Goal: Information Seeking & Learning: Learn about a topic

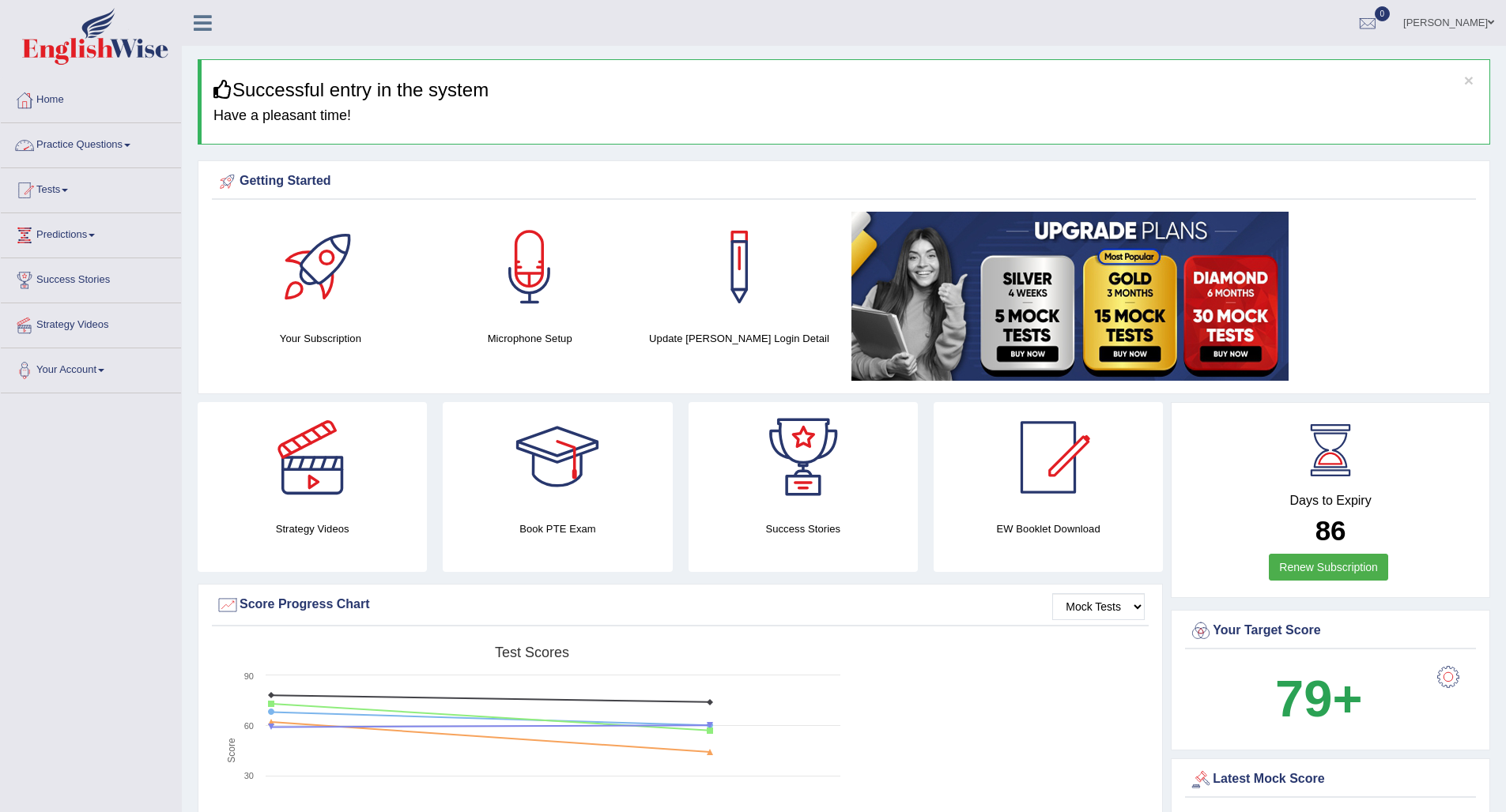
click at [76, 149] on link "Practice Questions" at bounding box center [91, 143] width 180 height 39
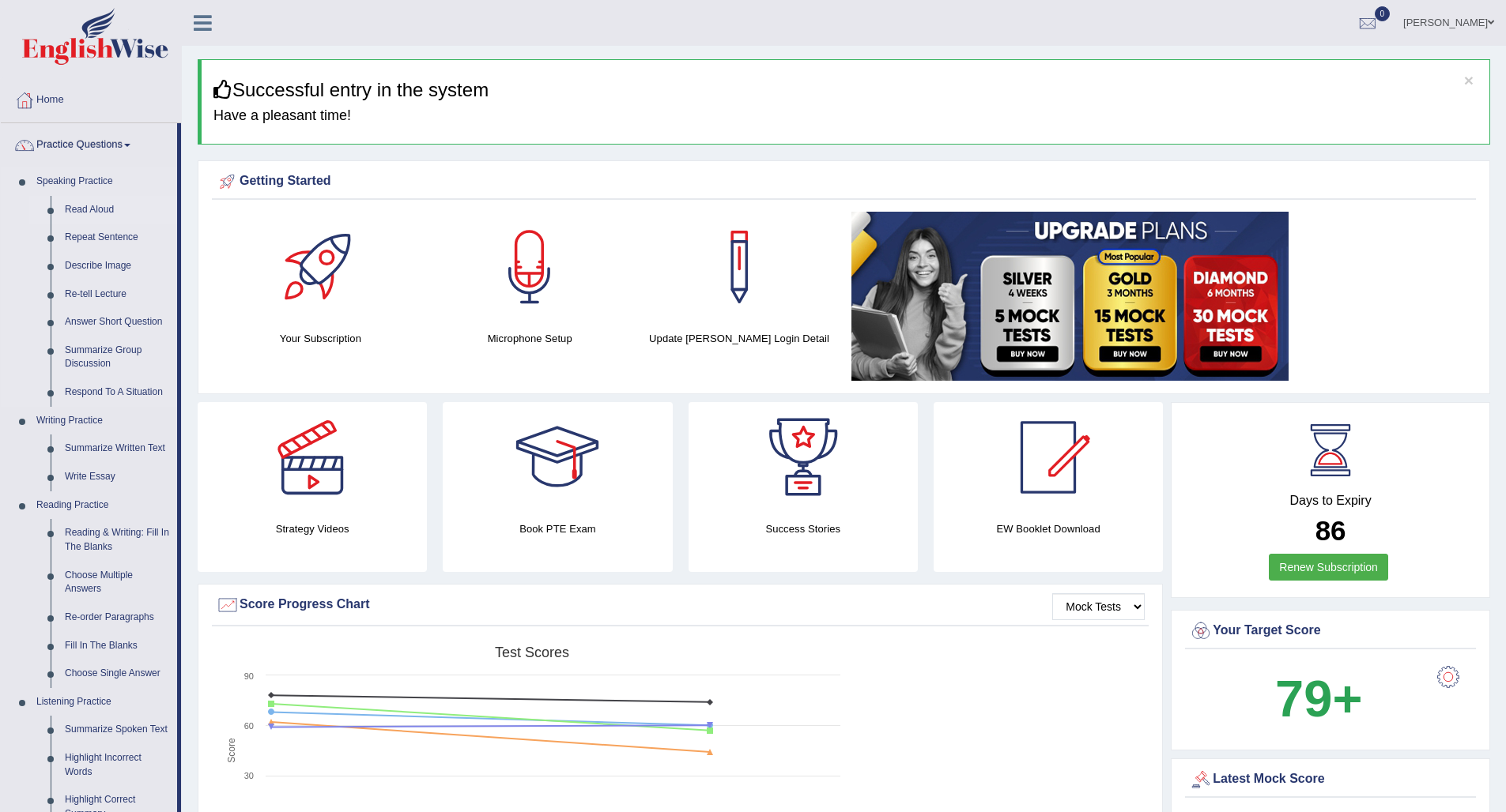
click at [96, 210] on link "Read Aloud" at bounding box center [117, 210] width 120 height 29
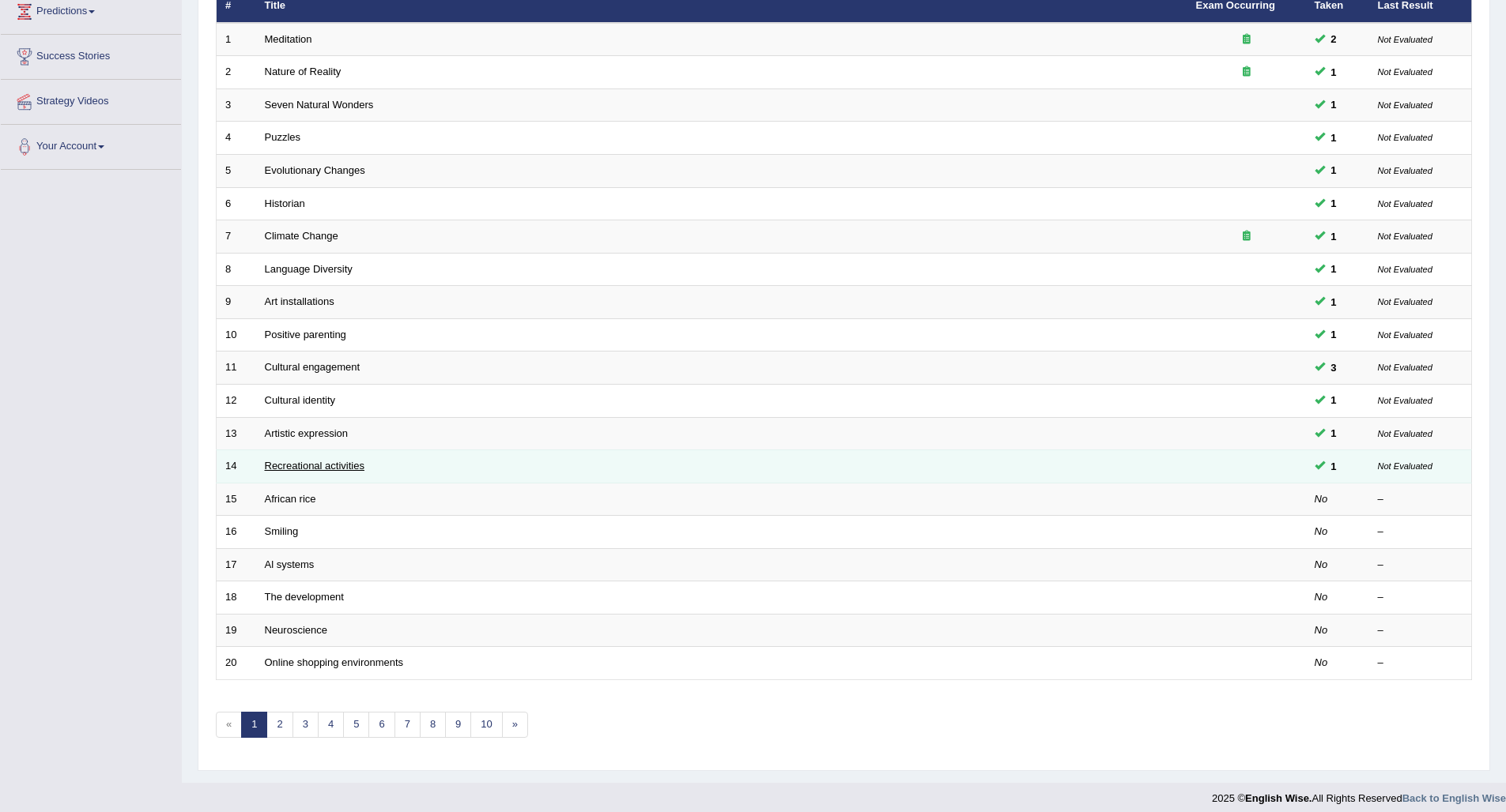
click at [334, 463] on link "Recreational activities" at bounding box center [314, 465] width 99 height 11
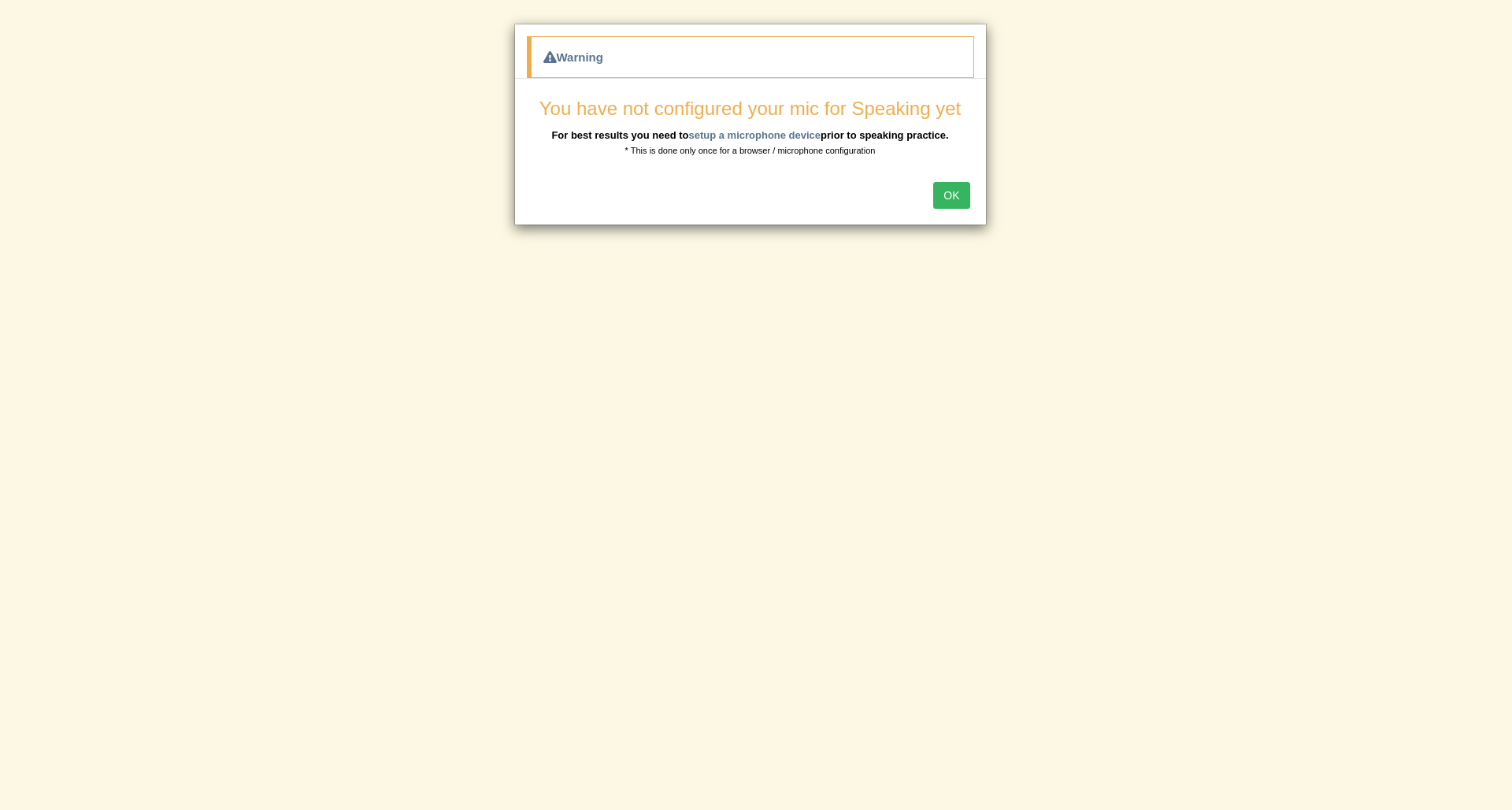
click at [953, 195] on button "OK" at bounding box center [952, 195] width 36 height 27
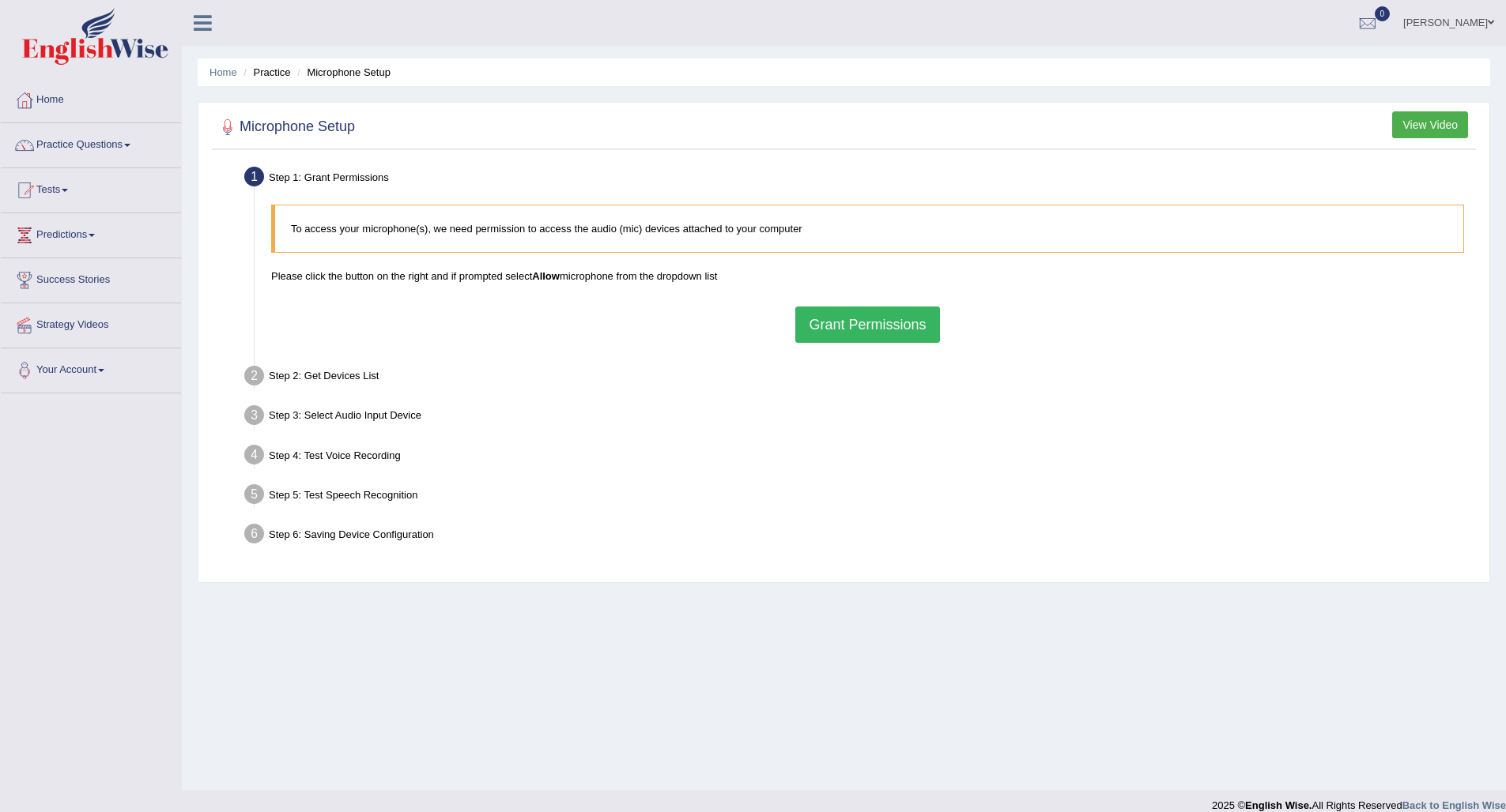
click at [877, 332] on button "Grant Permissions" at bounding box center [867, 324] width 143 height 36
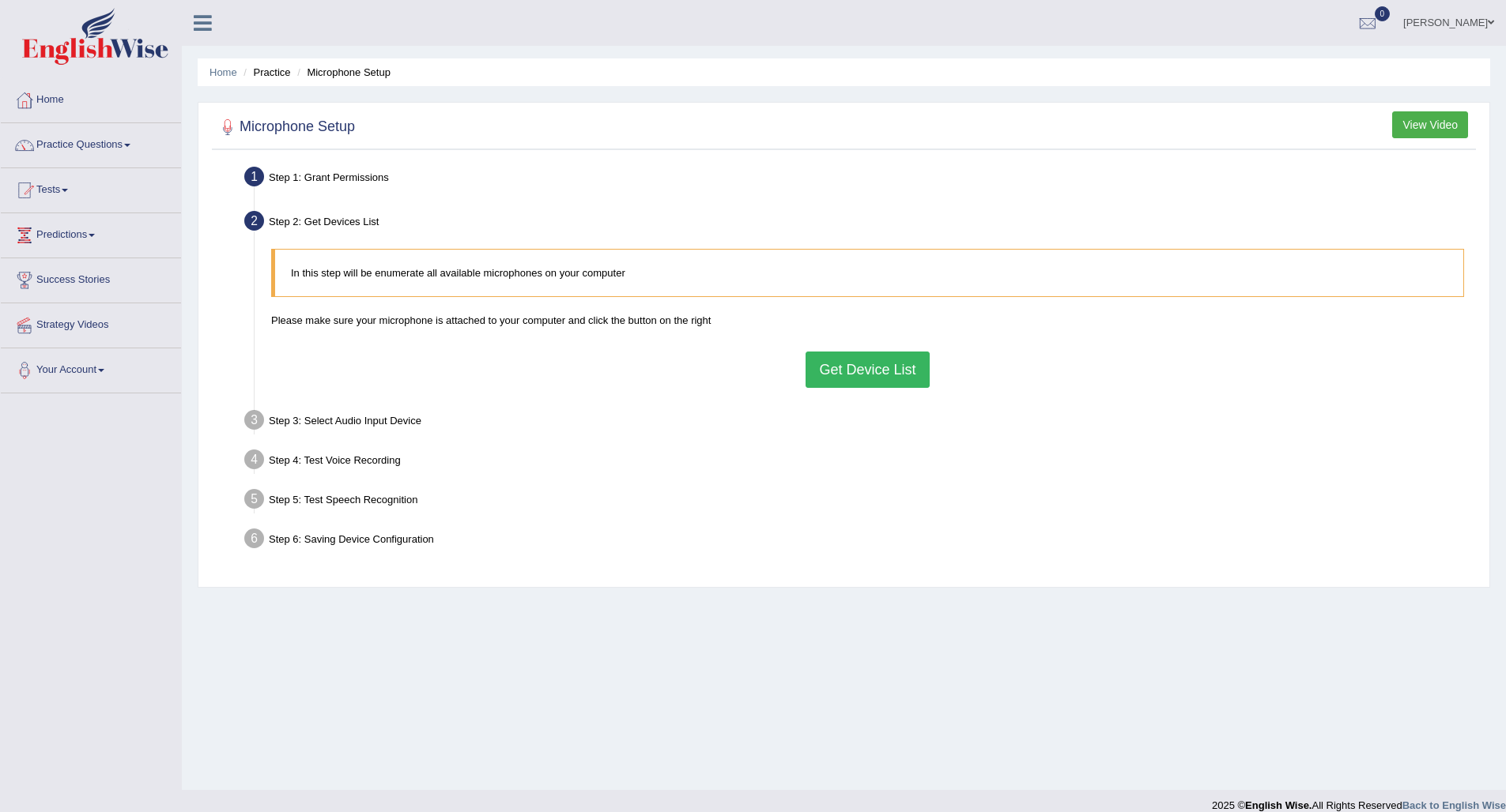
click at [858, 377] on button "Get Device List" at bounding box center [867, 370] width 123 height 36
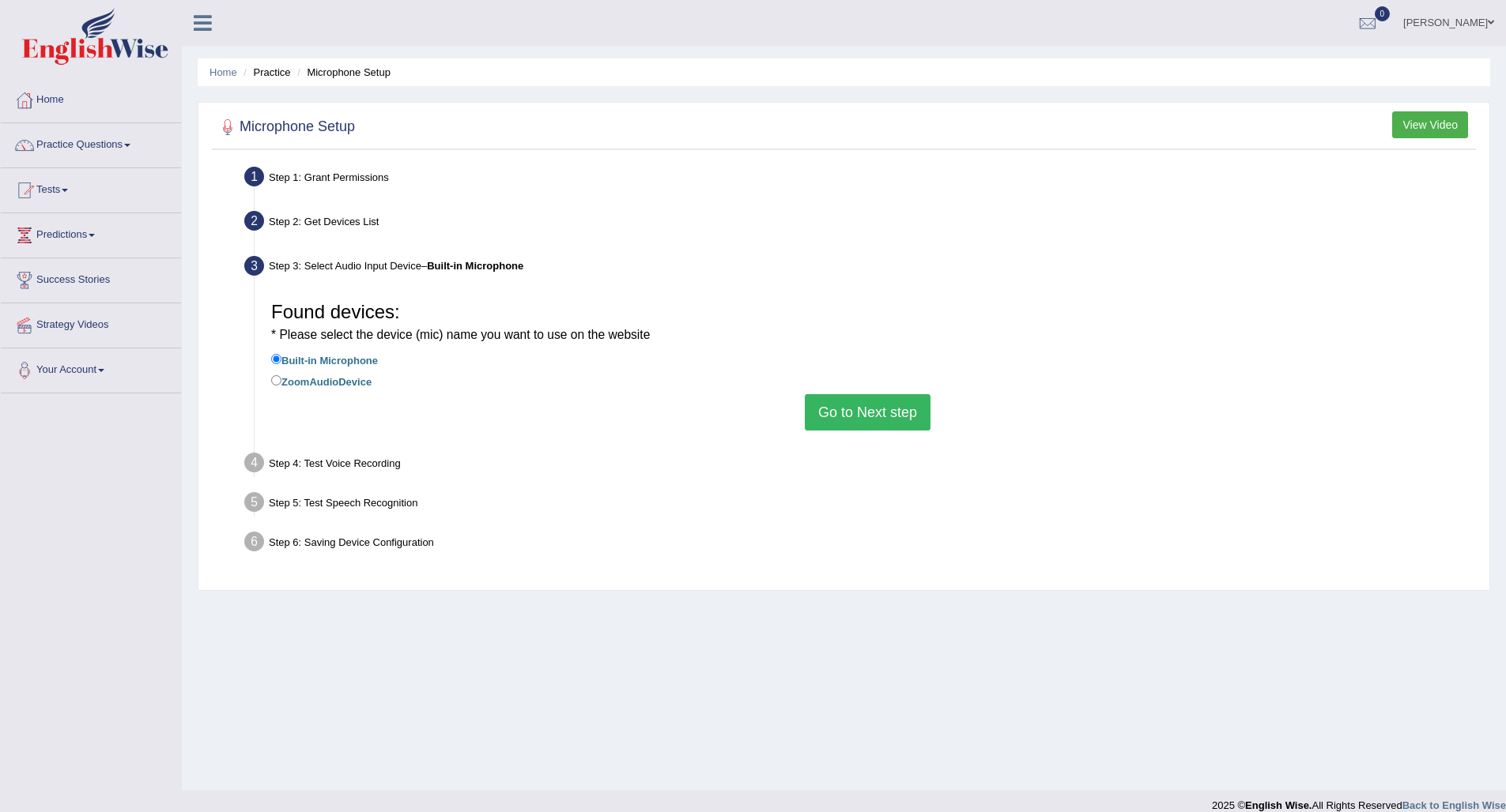
click at [871, 409] on button "Go to Next step" at bounding box center [867, 412] width 125 height 36
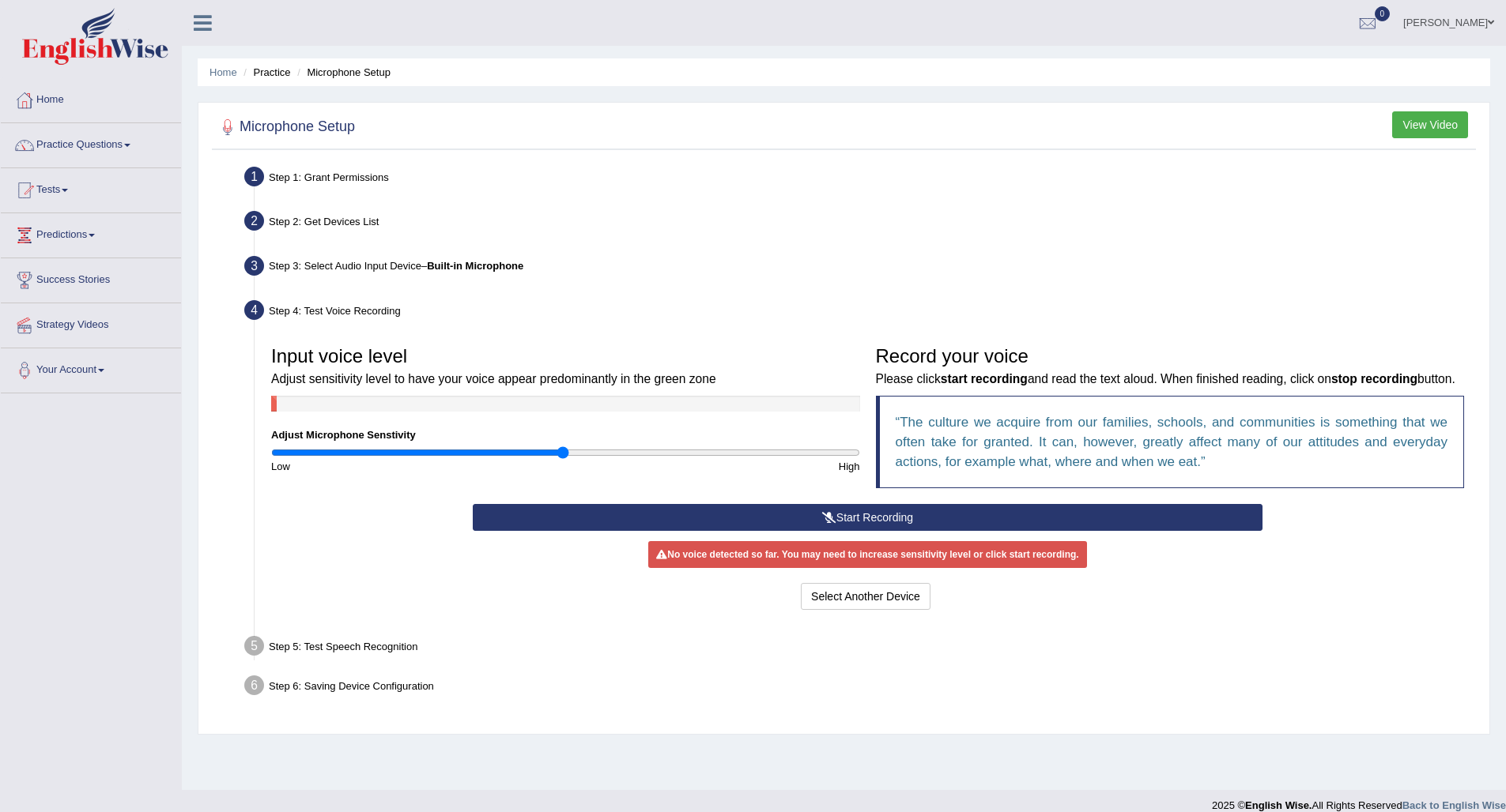
click at [805, 531] on button "Start Recording" at bounding box center [867, 517] width 789 height 27
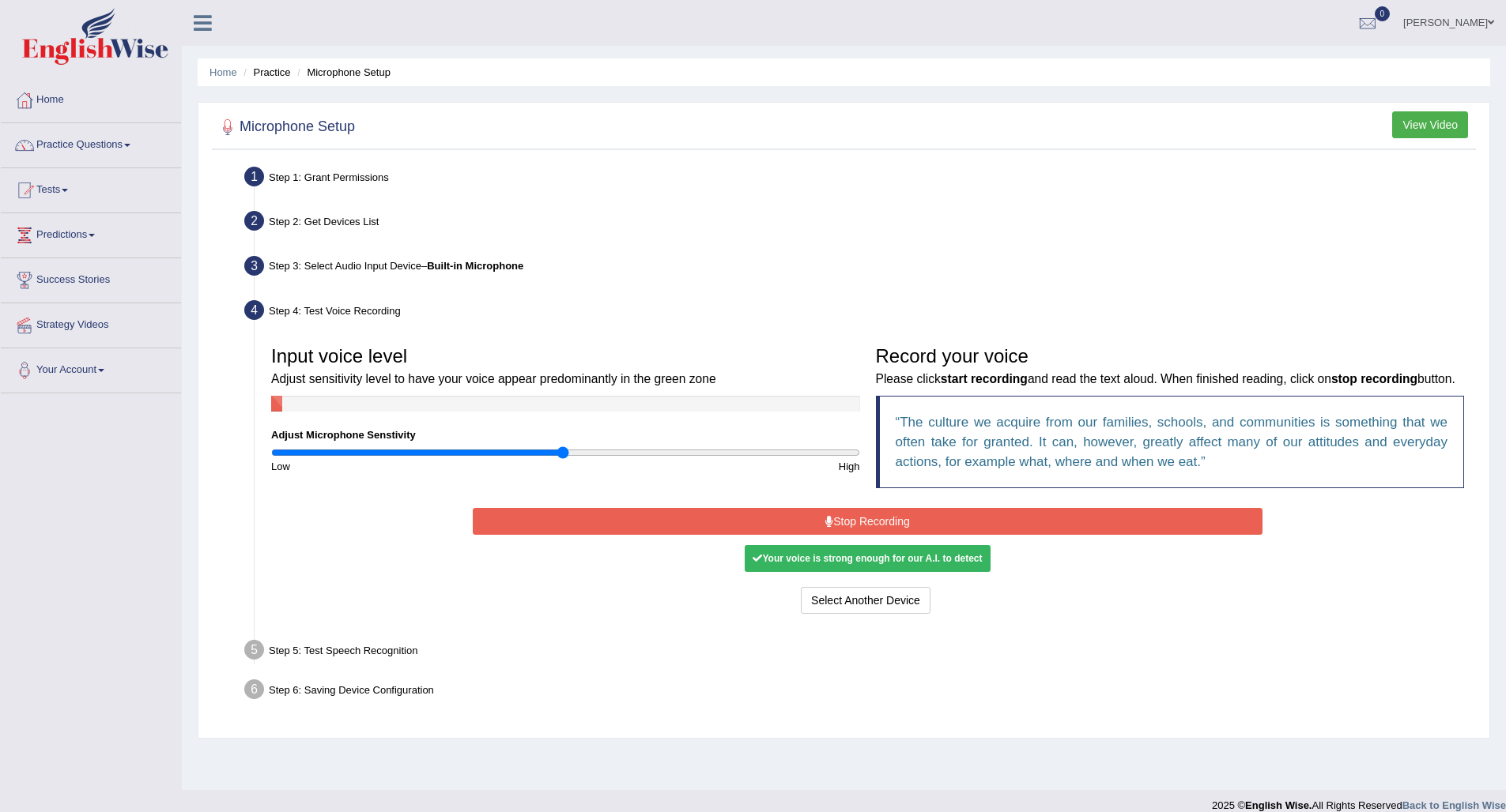
click at [833, 535] on button "Stop Recording" at bounding box center [867, 521] width 789 height 27
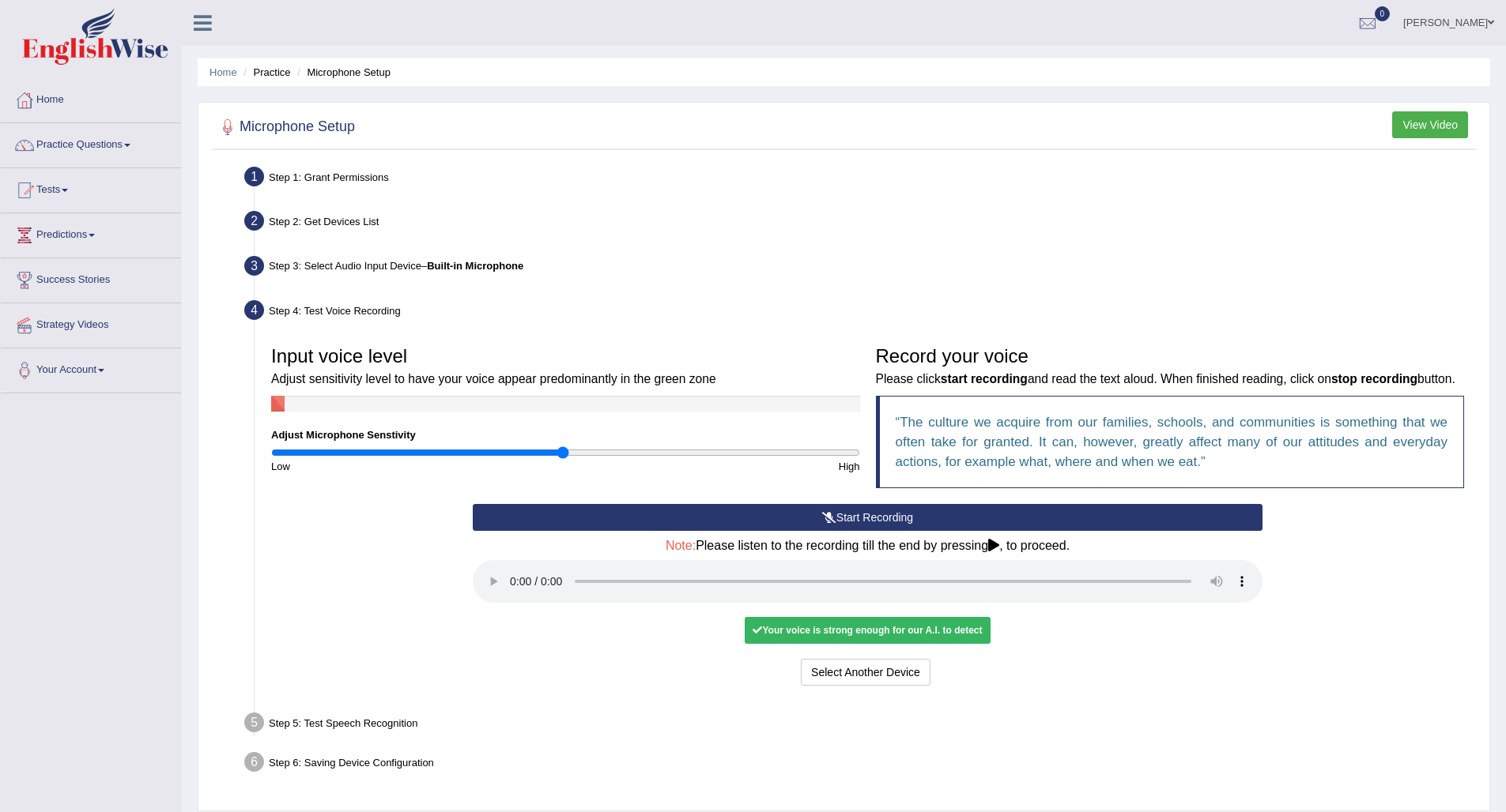
click at [515, 592] on audio at bounding box center [867, 582] width 789 height 43
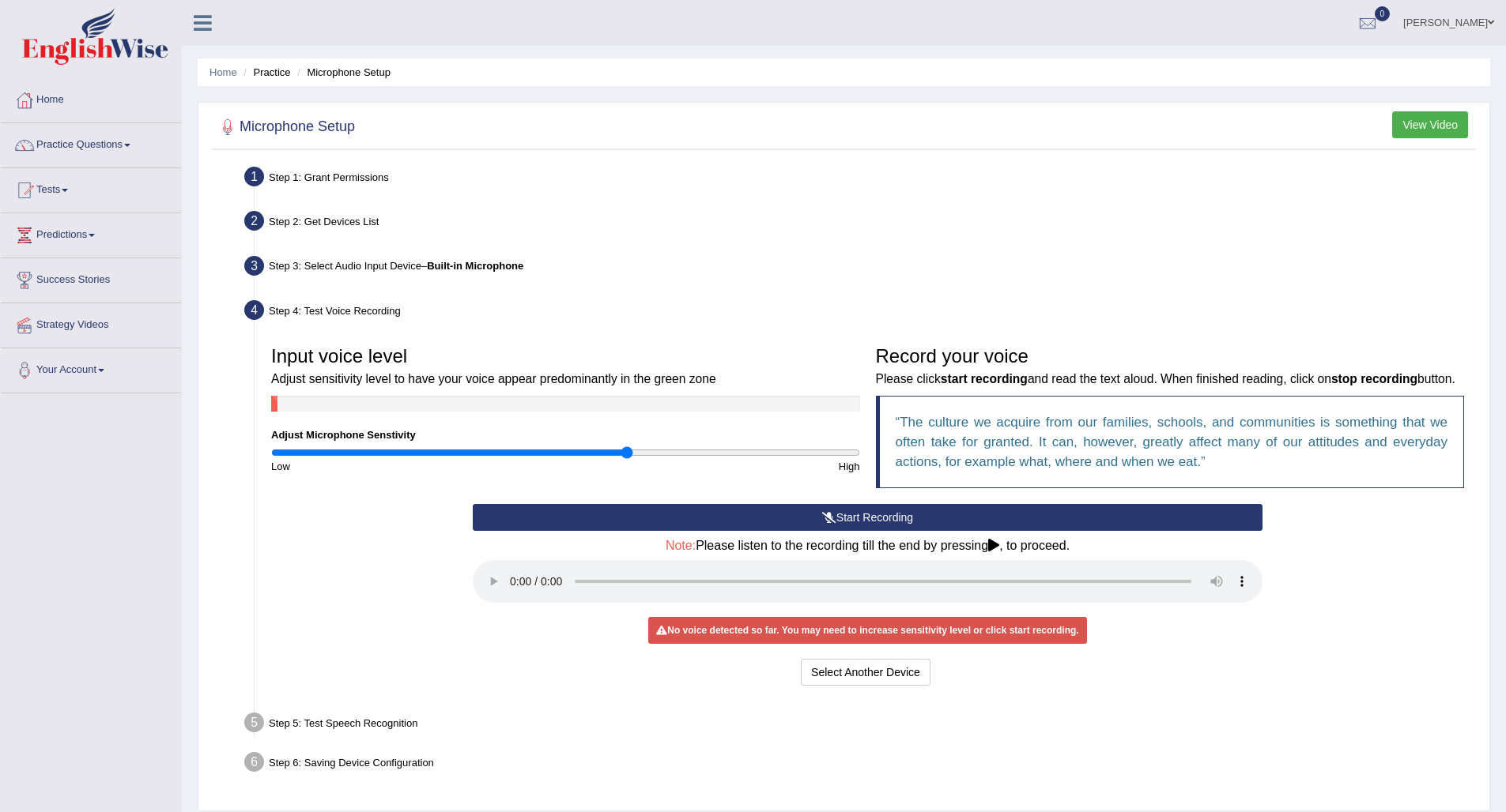
drag, startPoint x: 563, startPoint y: 451, endPoint x: 628, endPoint y: 451, distance: 65.0
click at [628, 451] on input "range" at bounding box center [566, 452] width 589 height 12
drag, startPoint x: 628, startPoint y: 451, endPoint x: 588, endPoint y: 451, distance: 40.0
click at [588, 451] on input "range" at bounding box center [566, 452] width 589 height 12
click at [839, 531] on button "Start Recording" at bounding box center [867, 517] width 789 height 27
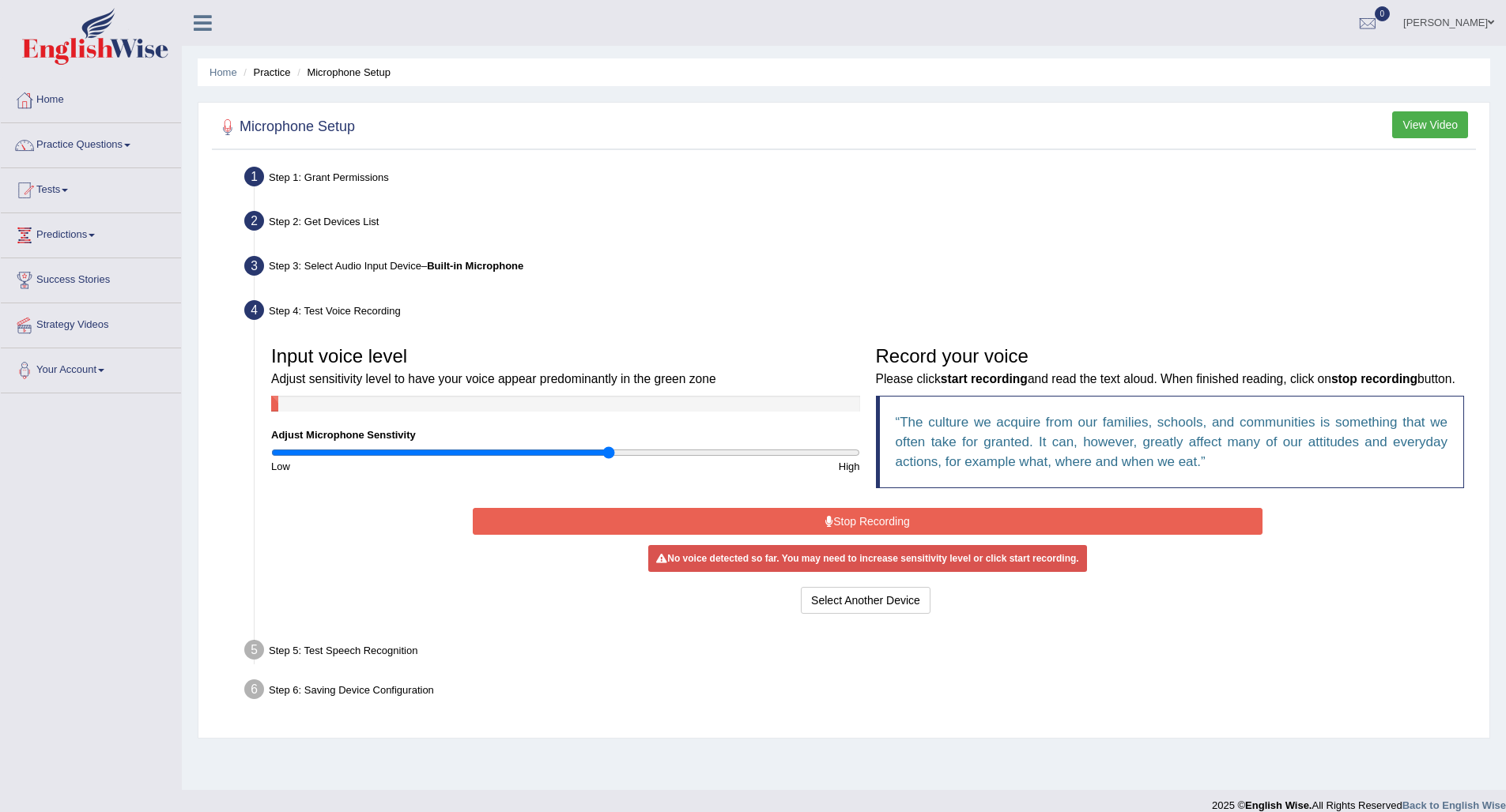
drag, startPoint x: 589, startPoint y: 451, endPoint x: 607, endPoint y: 451, distance: 18.0
click at [607, 451] on input "range" at bounding box center [566, 452] width 589 height 12
click at [815, 535] on button "Stop Recording" at bounding box center [867, 521] width 789 height 27
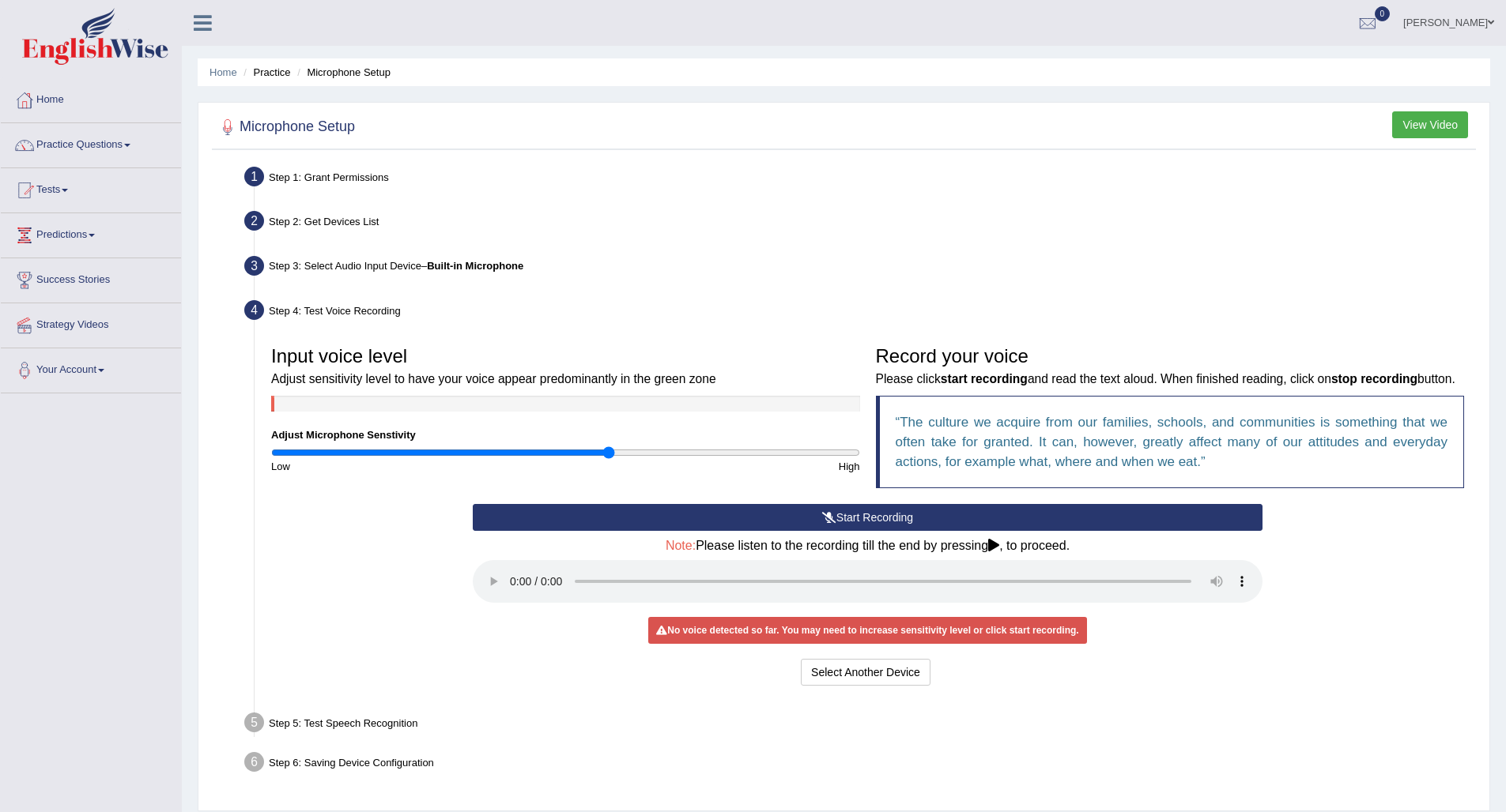
click at [851, 531] on button "Start Recording" at bounding box center [867, 517] width 789 height 27
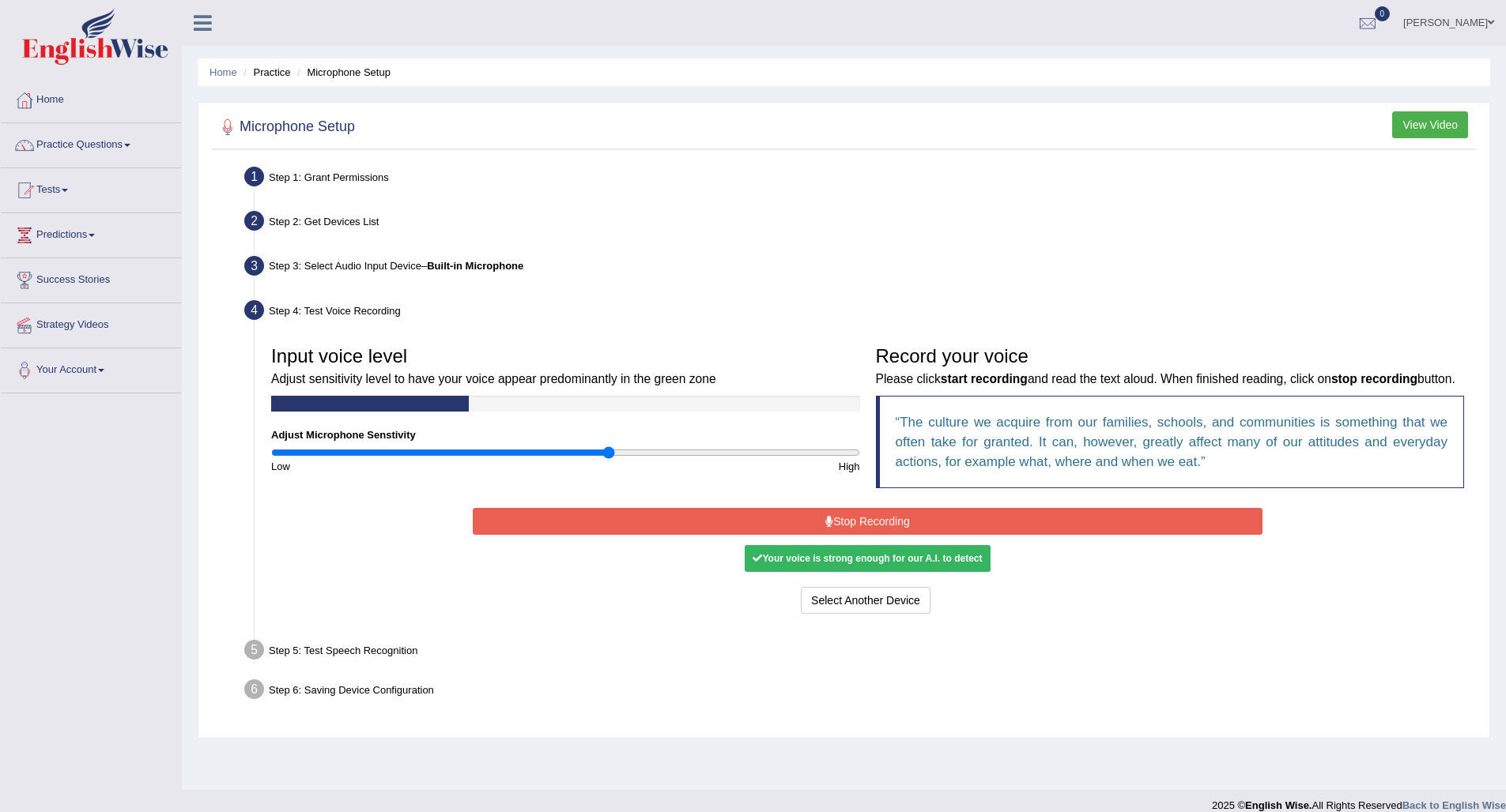
click at [850, 535] on button "Stop Recording" at bounding box center [867, 521] width 789 height 27
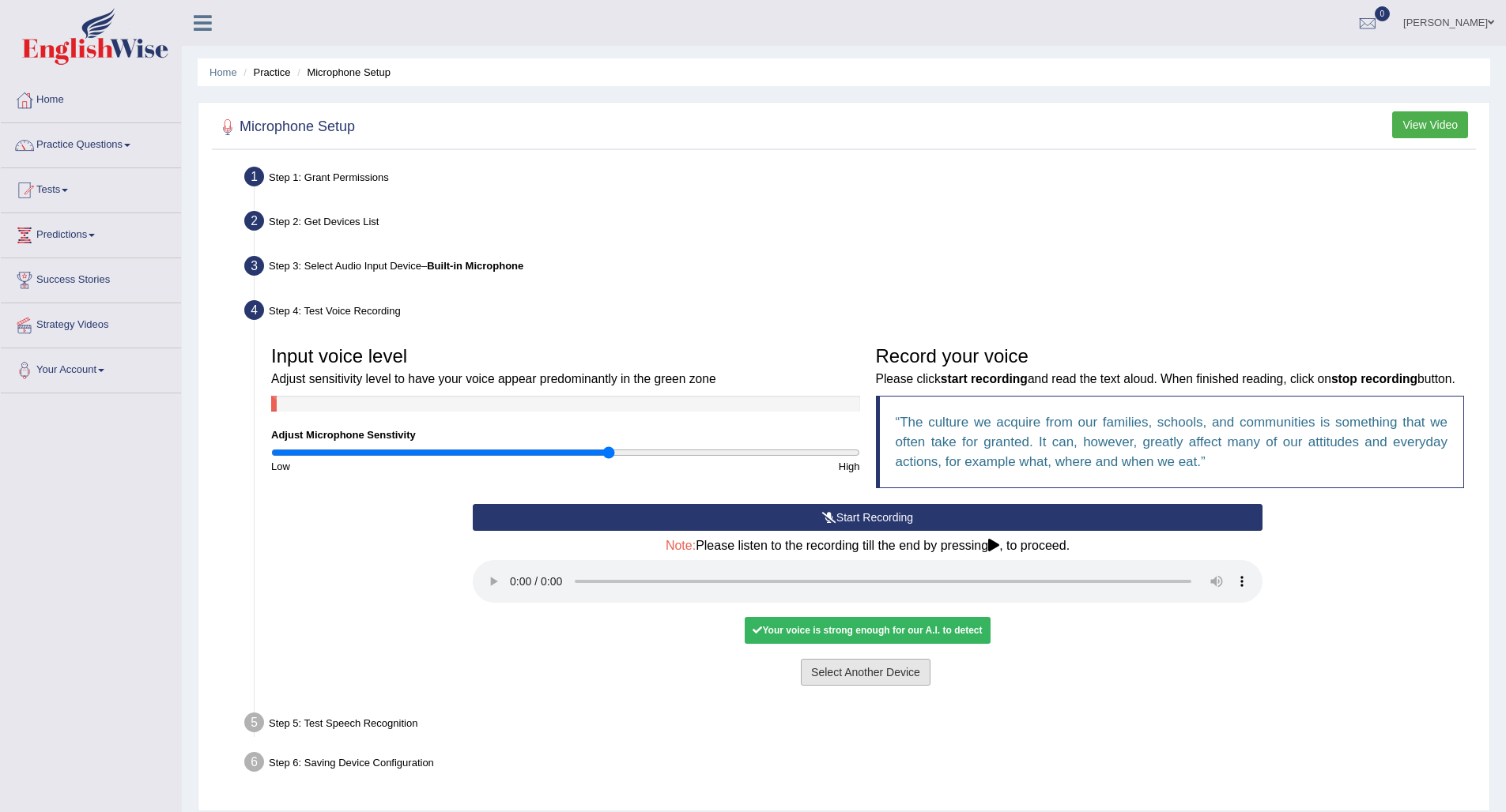
click at [838, 669] on button "Select Another Device" at bounding box center [866, 672] width 130 height 27
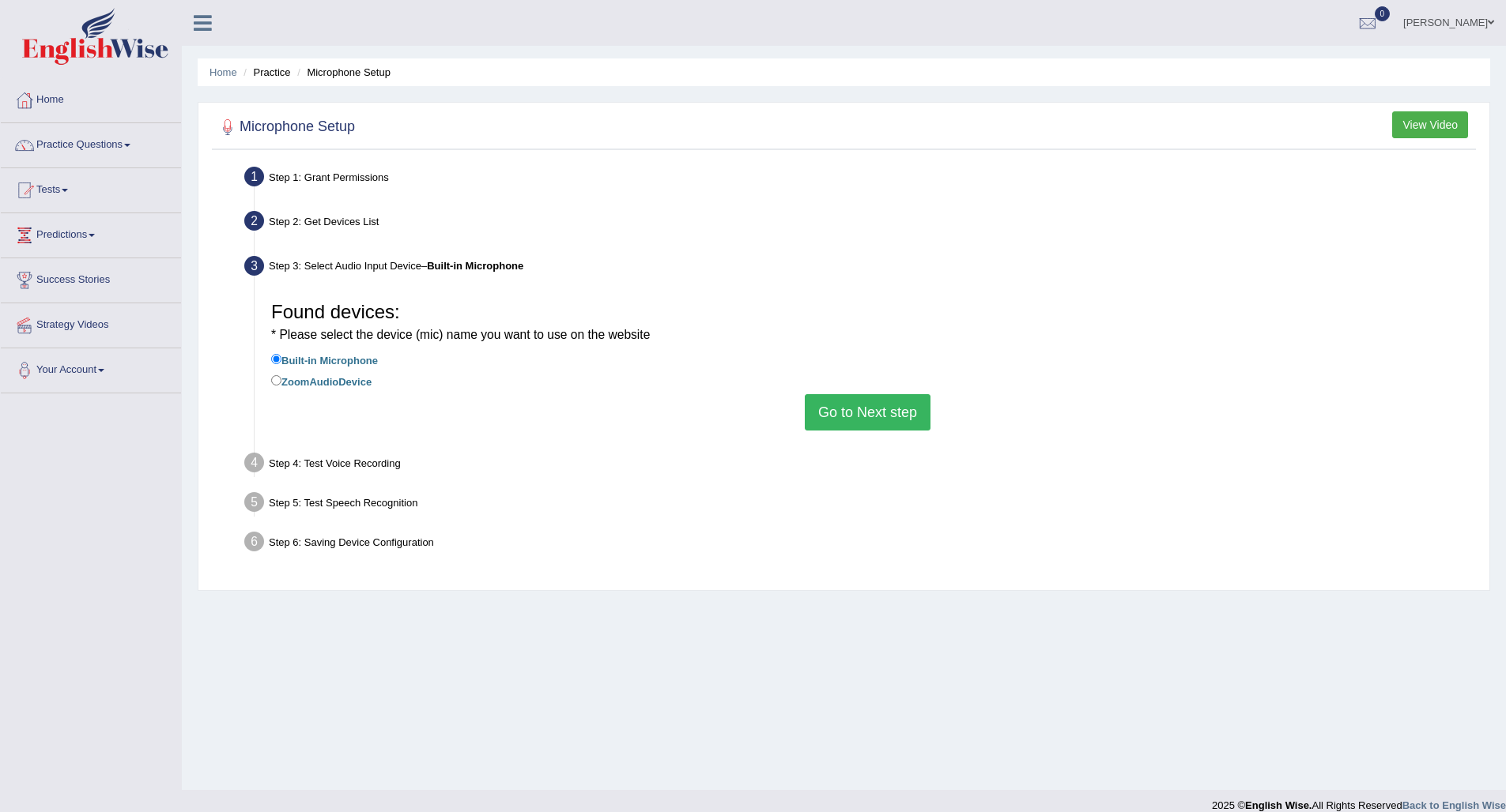
click at [899, 404] on button "Go to Next step" at bounding box center [867, 412] width 125 height 36
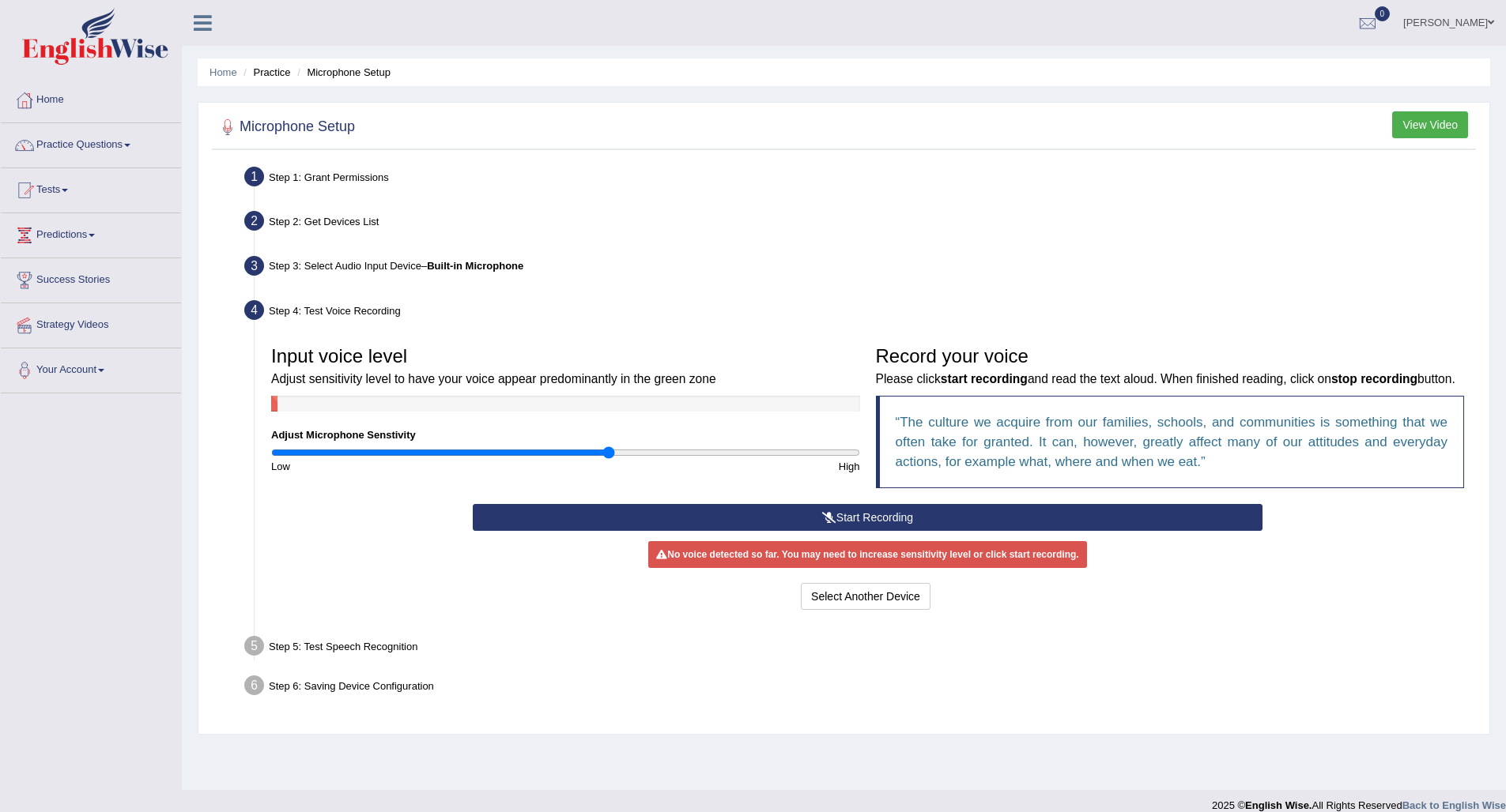
click at [842, 531] on button "Start Recording" at bounding box center [867, 517] width 789 height 27
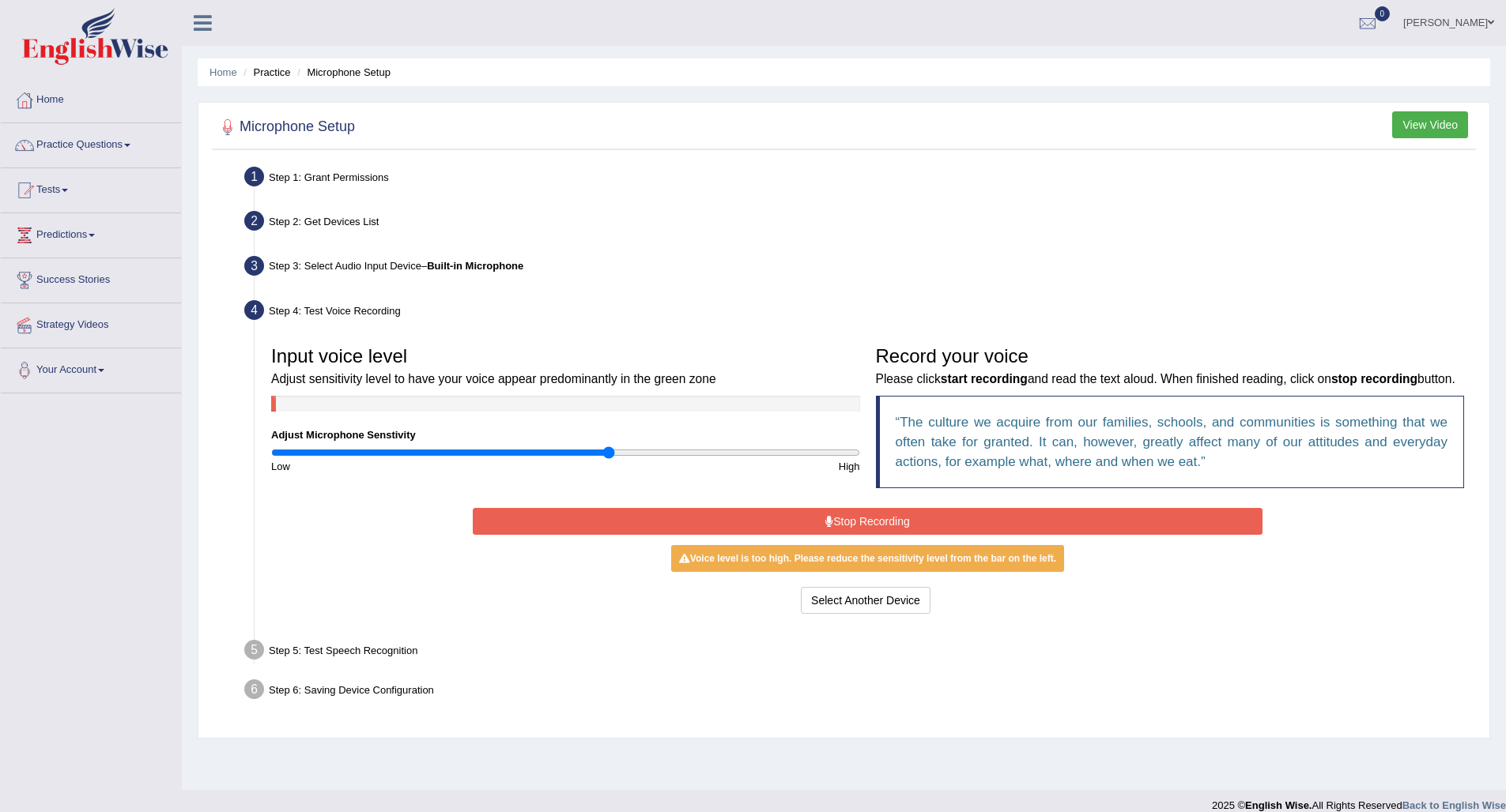
click at [862, 535] on button "Stop Recording" at bounding box center [867, 521] width 789 height 27
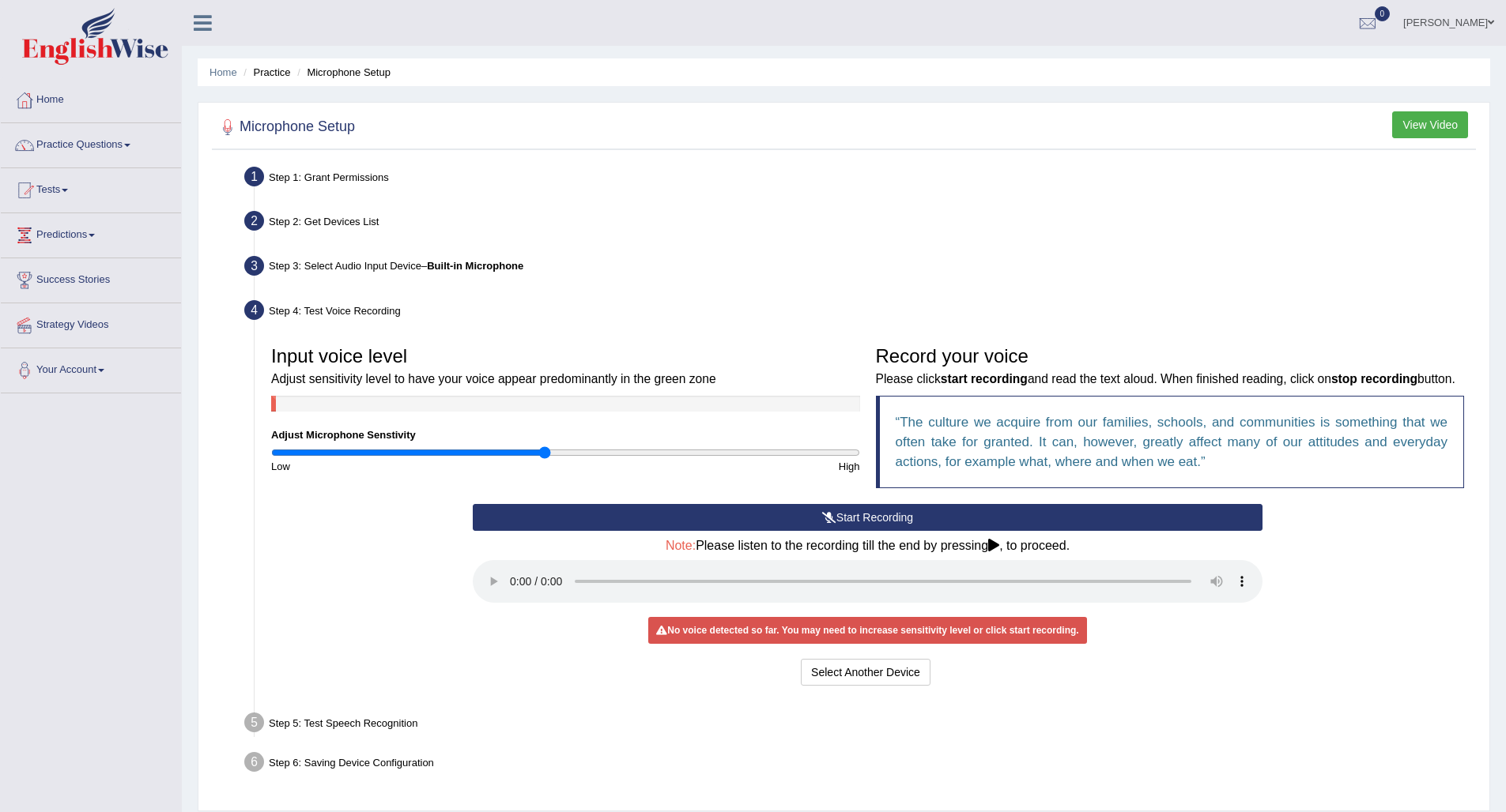
drag, startPoint x: 609, startPoint y: 451, endPoint x: 544, endPoint y: 452, distance: 65.0
type input "0.94"
click at [544, 452] on input "range" at bounding box center [566, 452] width 589 height 12
click at [851, 531] on button "Start Recording" at bounding box center [867, 517] width 789 height 27
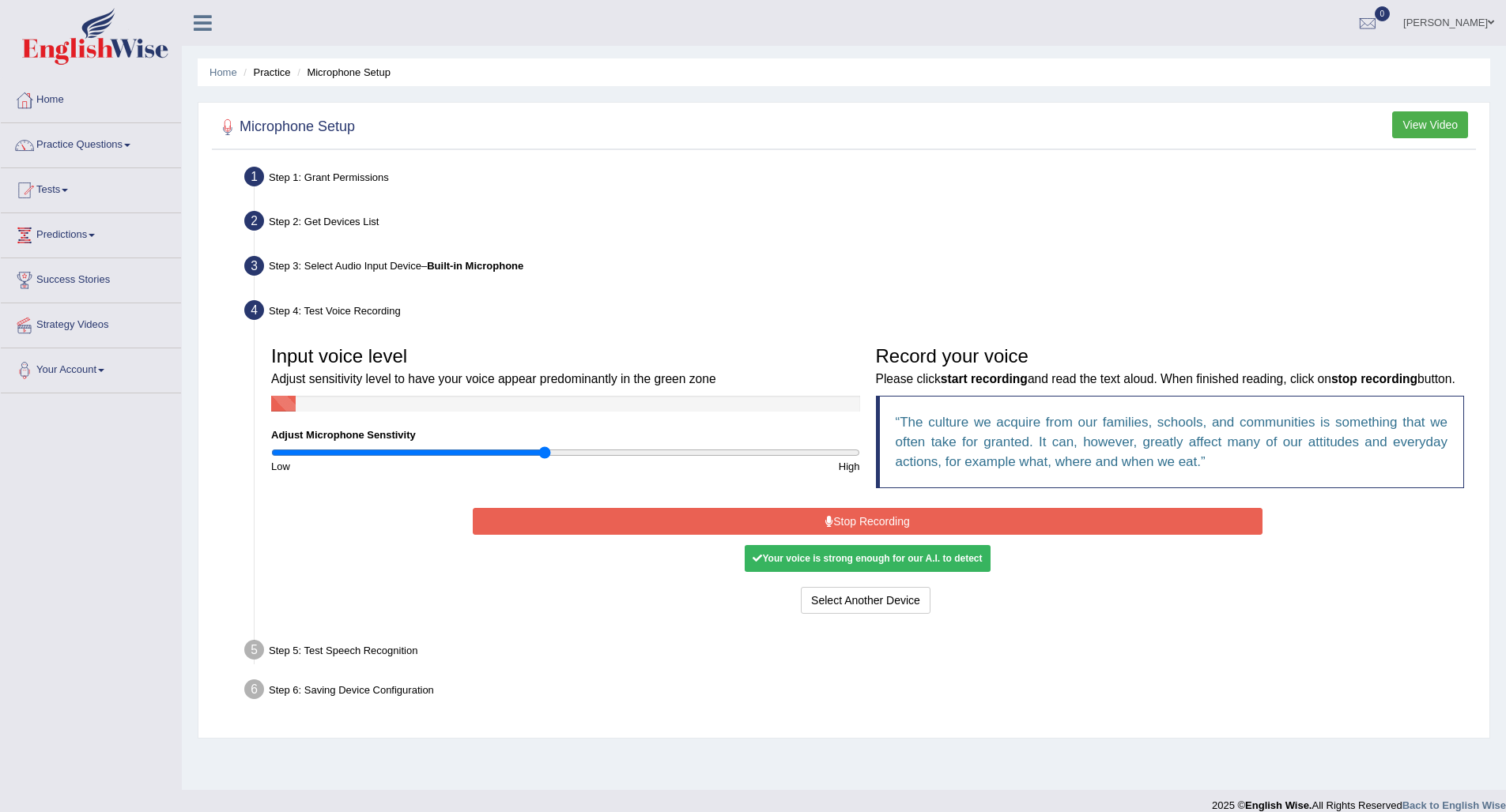
click at [851, 533] on button "Stop Recording" at bounding box center [867, 521] width 789 height 27
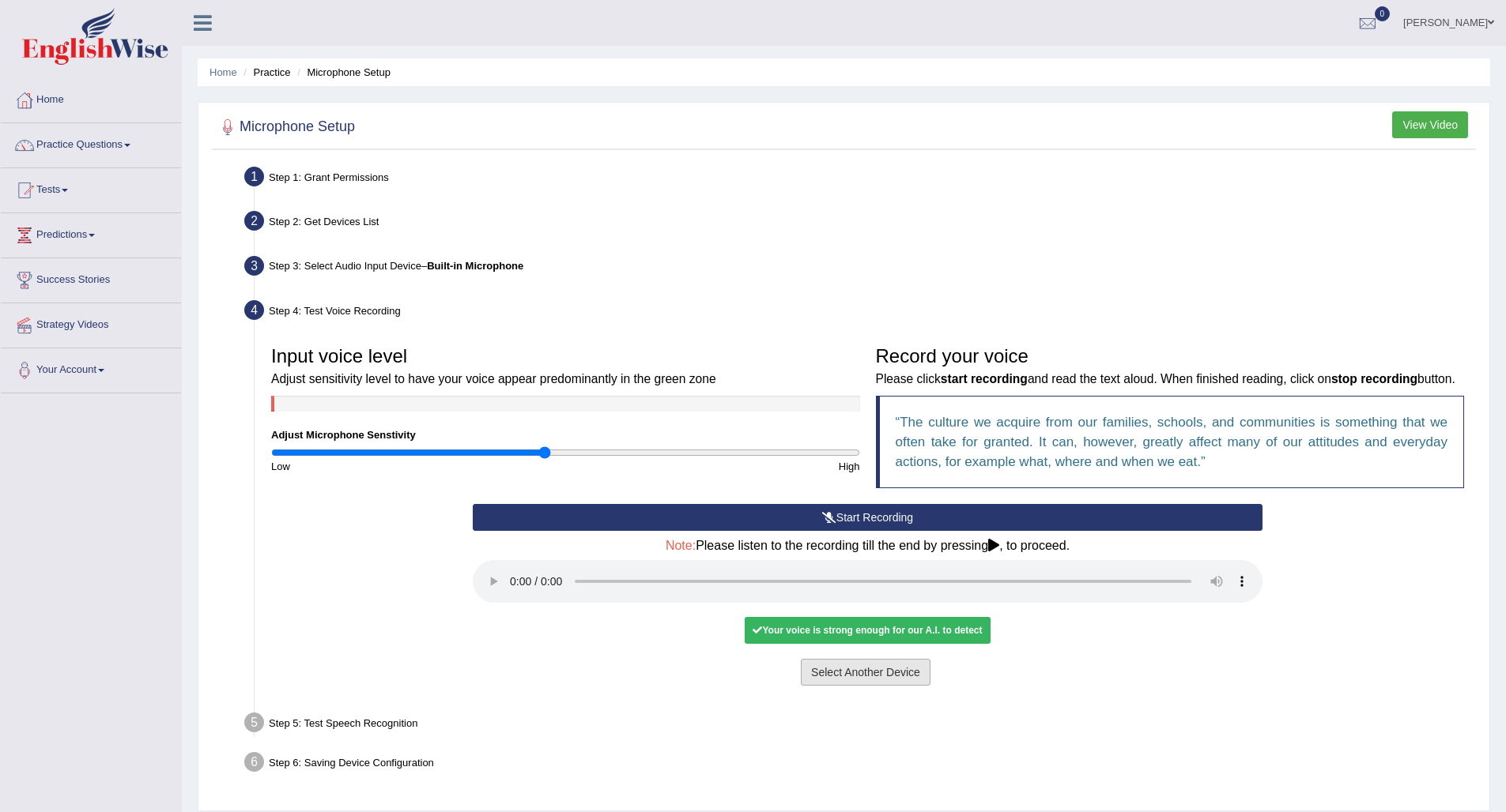
click at [862, 670] on button "Select Another Device" at bounding box center [866, 672] width 130 height 27
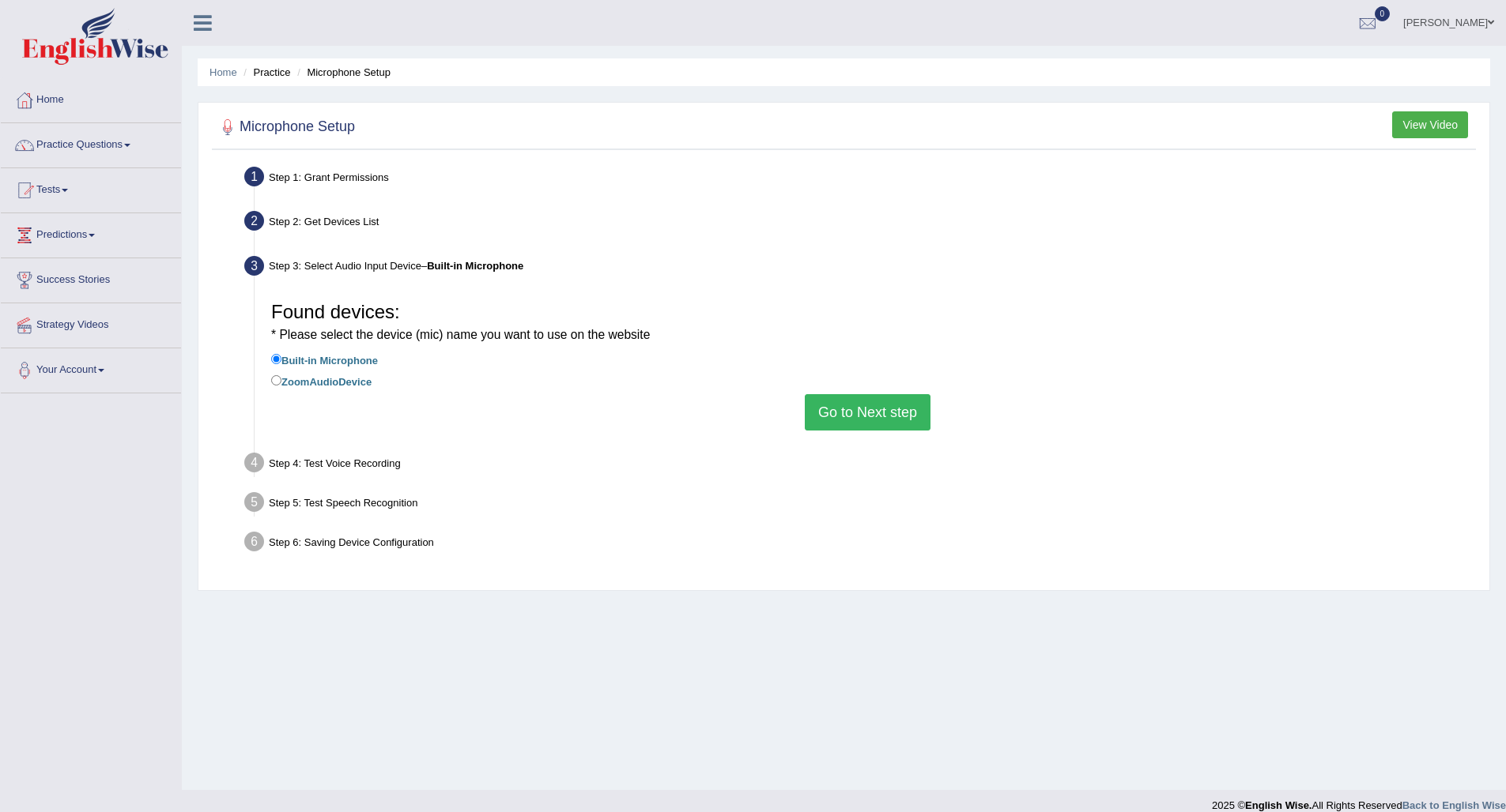
click at [842, 414] on button "Go to Next step" at bounding box center [867, 412] width 125 height 36
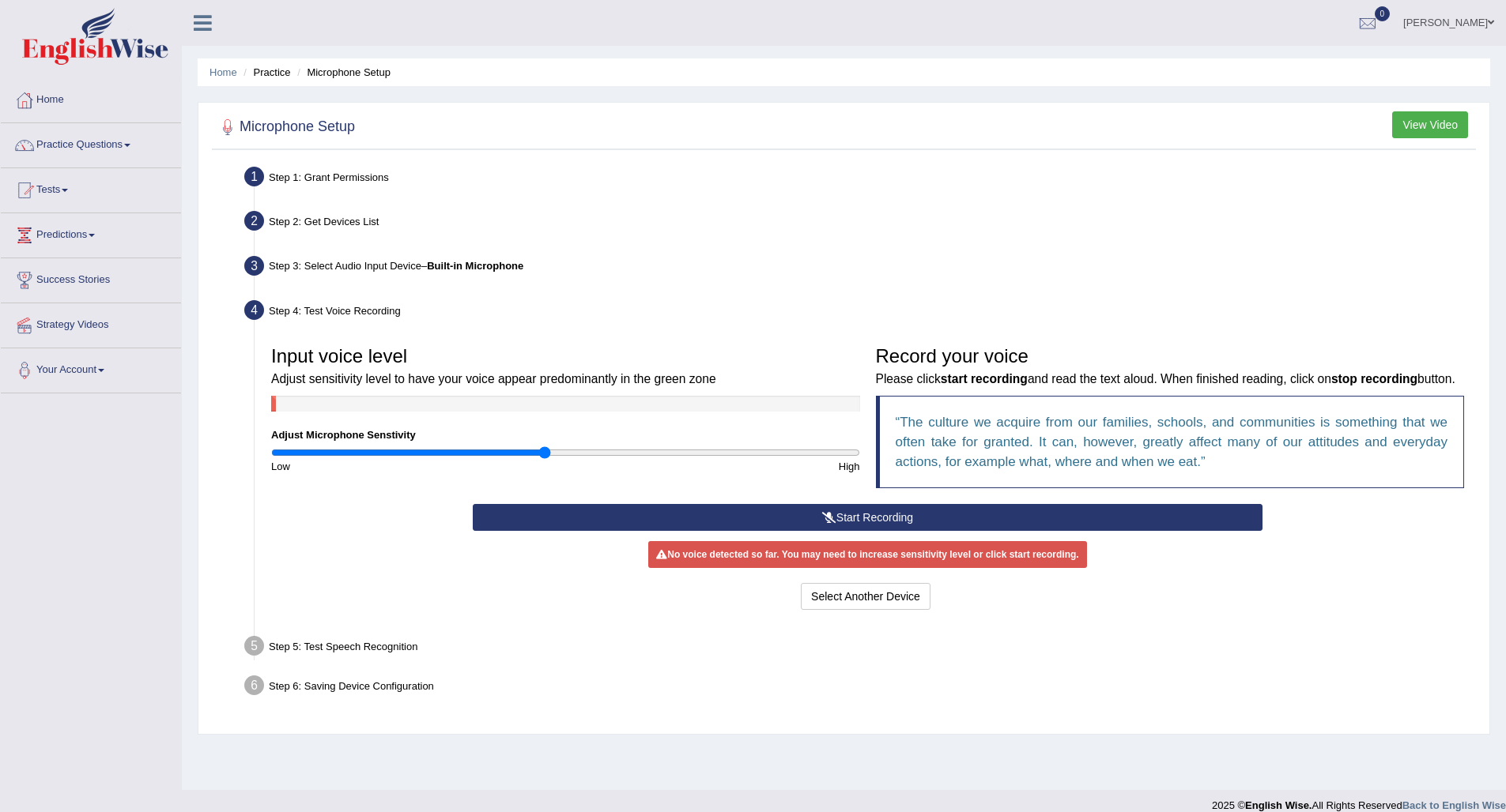
click at [833, 523] on icon at bounding box center [829, 517] width 14 height 11
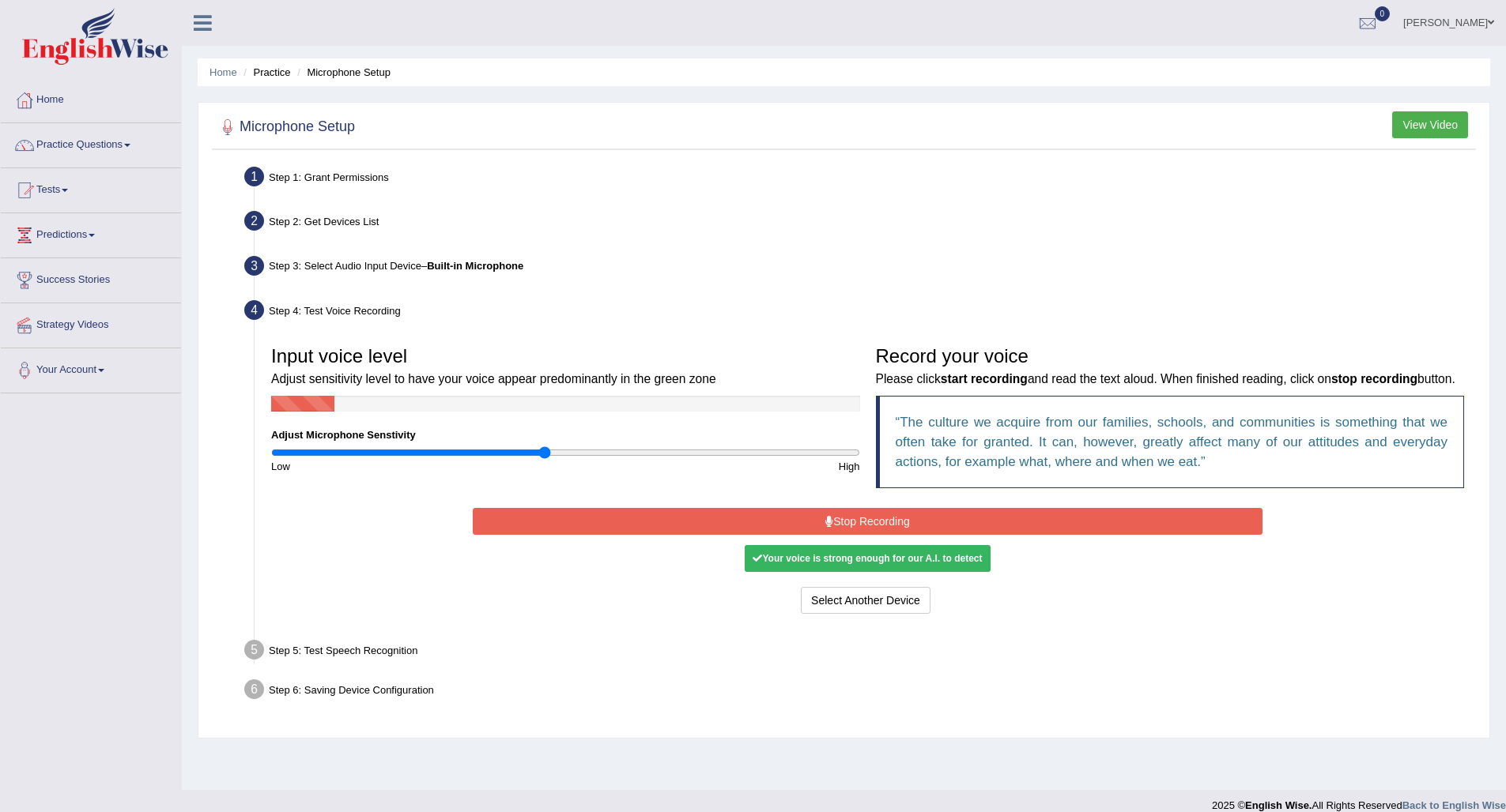
click at [833, 535] on button "Stop Recording" at bounding box center [867, 521] width 789 height 27
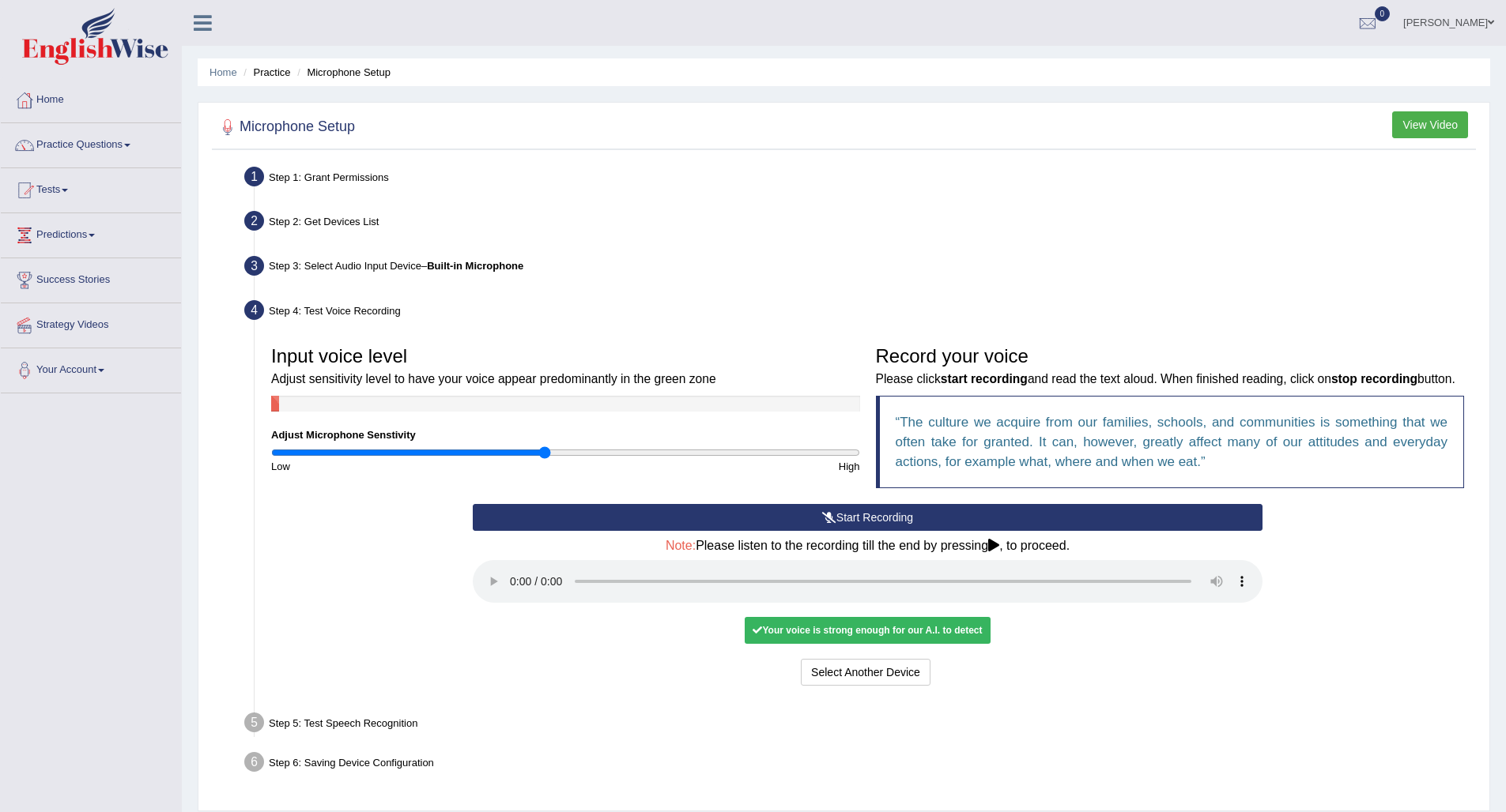
click at [511, 590] on audio at bounding box center [867, 582] width 789 height 43
click at [921, 676] on button "Voice is ok. Go to Next step" at bounding box center [933, 672] width 157 height 27
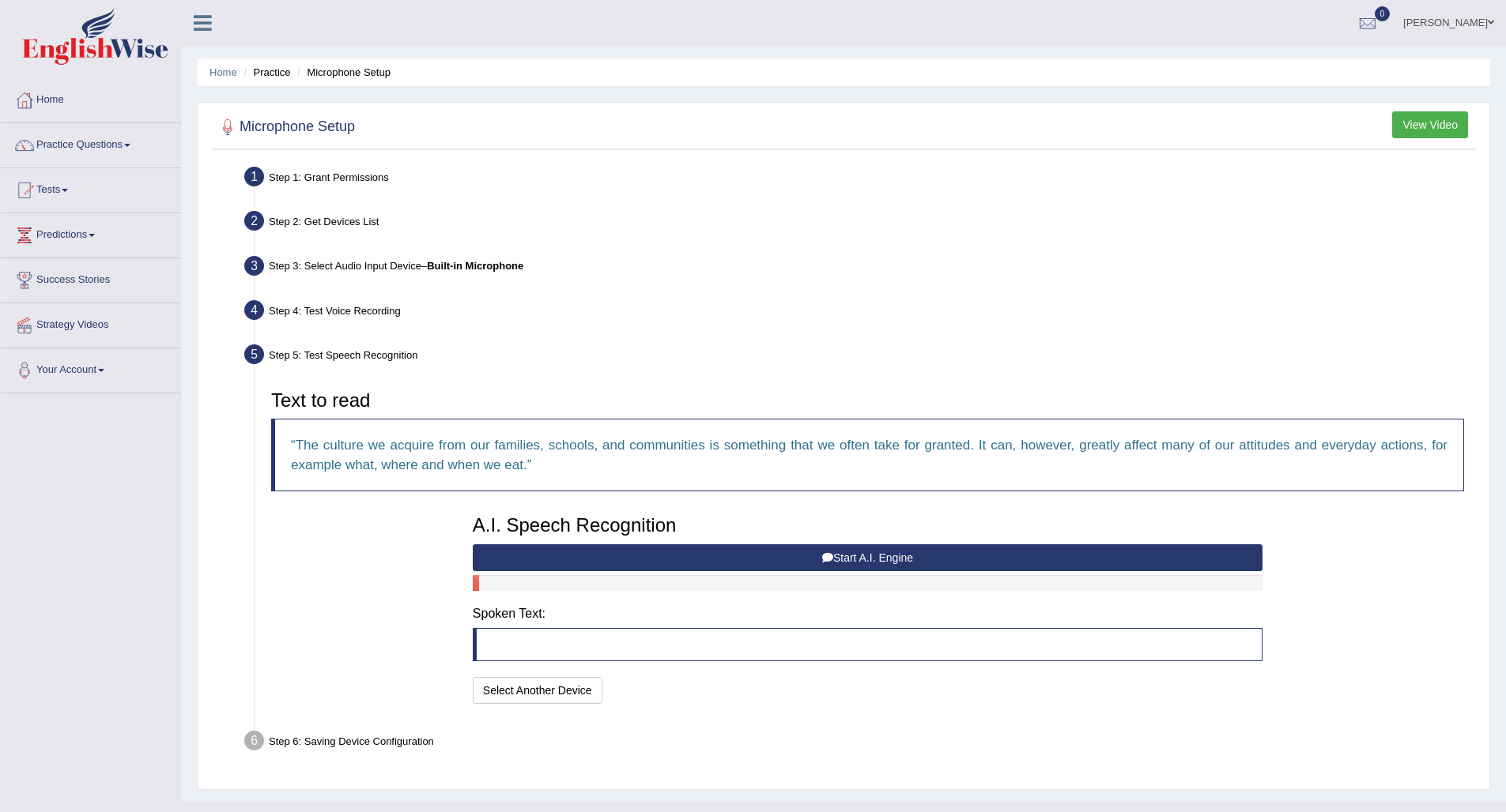
click at [653, 556] on button "Start A.I. Engine" at bounding box center [867, 557] width 789 height 27
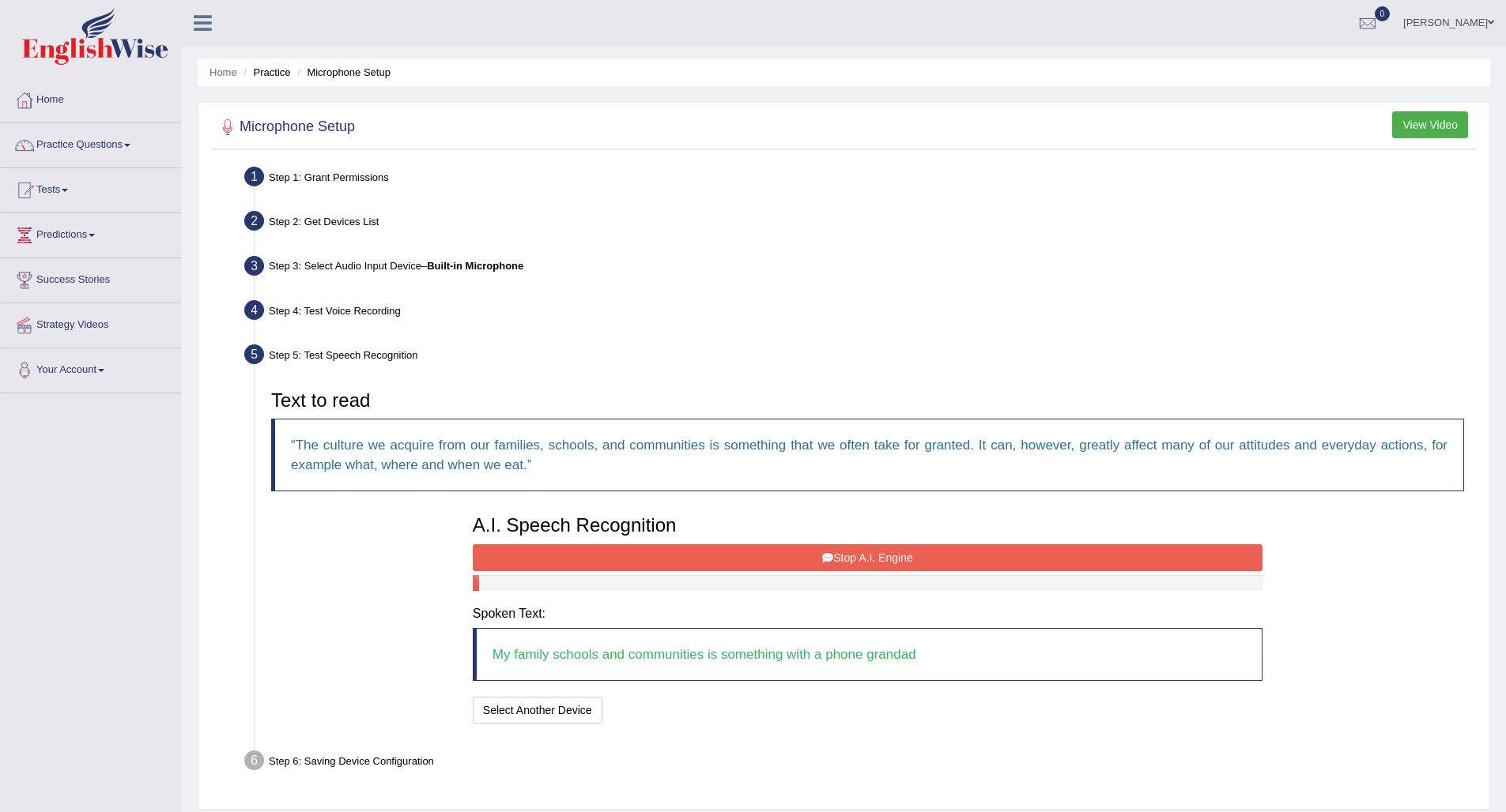
click at [793, 557] on button "Stop A.I. Engine" at bounding box center [867, 557] width 789 height 27
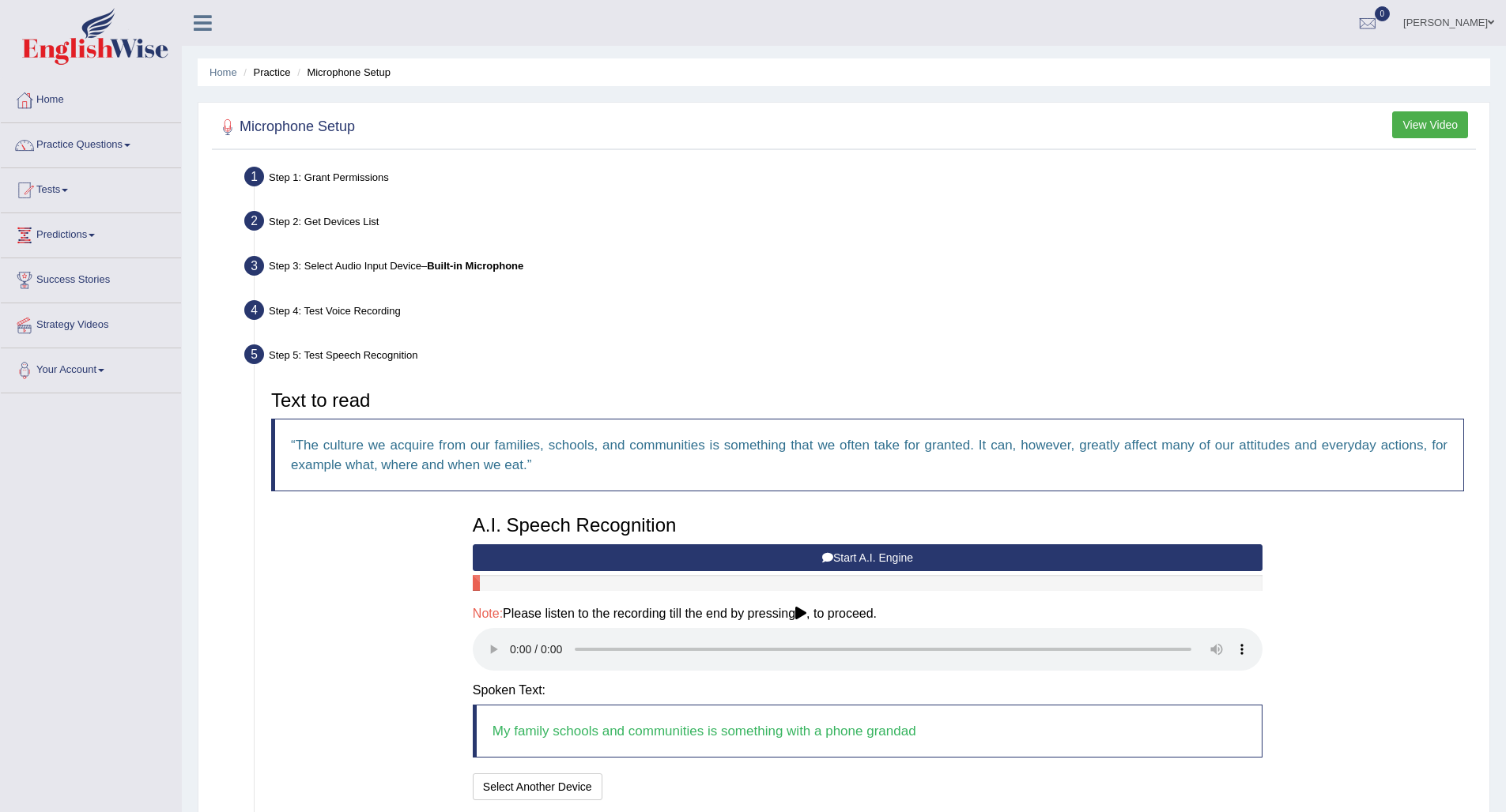
click at [513, 636] on audio at bounding box center [867, 650] width 789 height 43
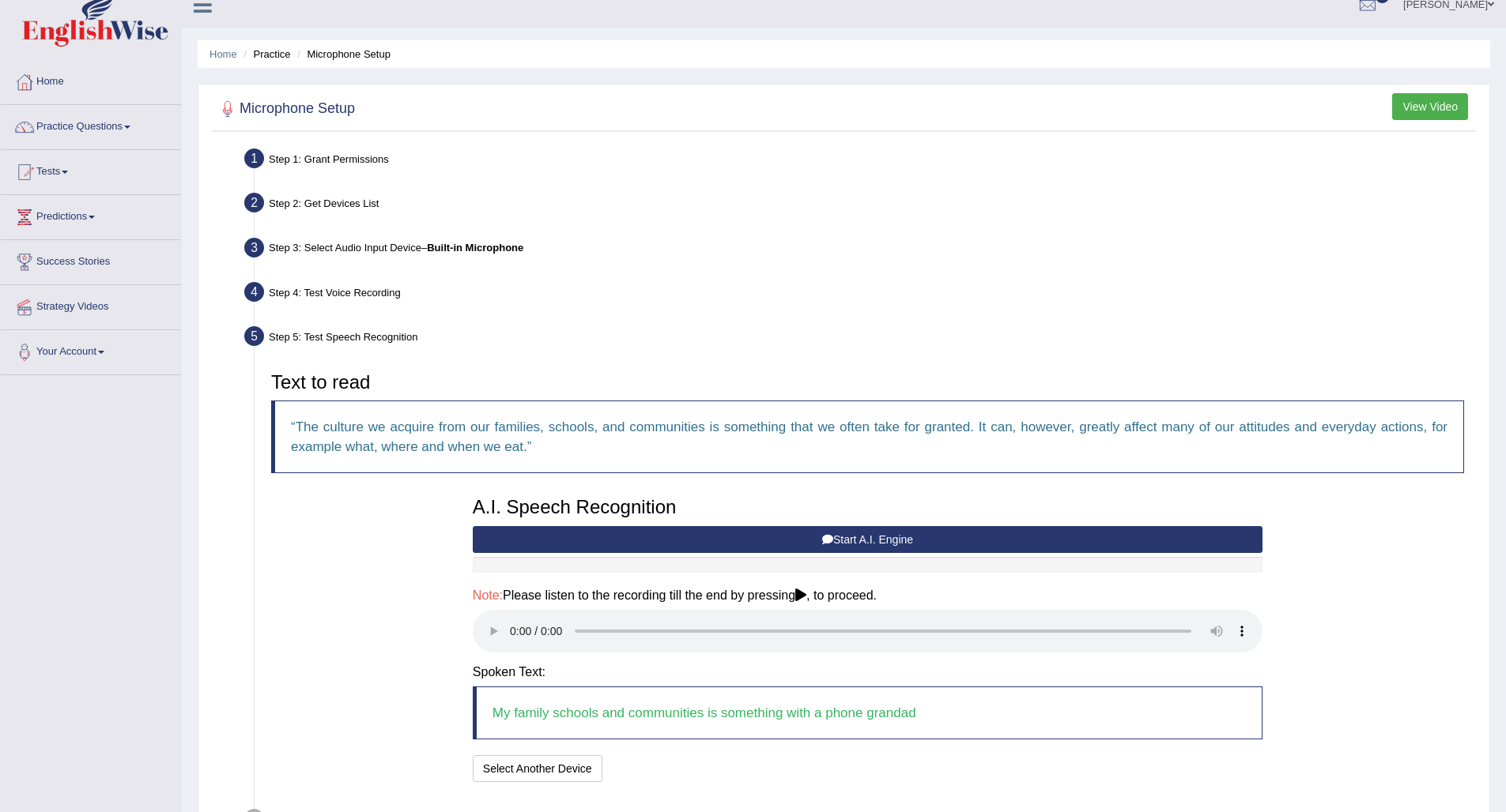
scroll to position [105, 0]
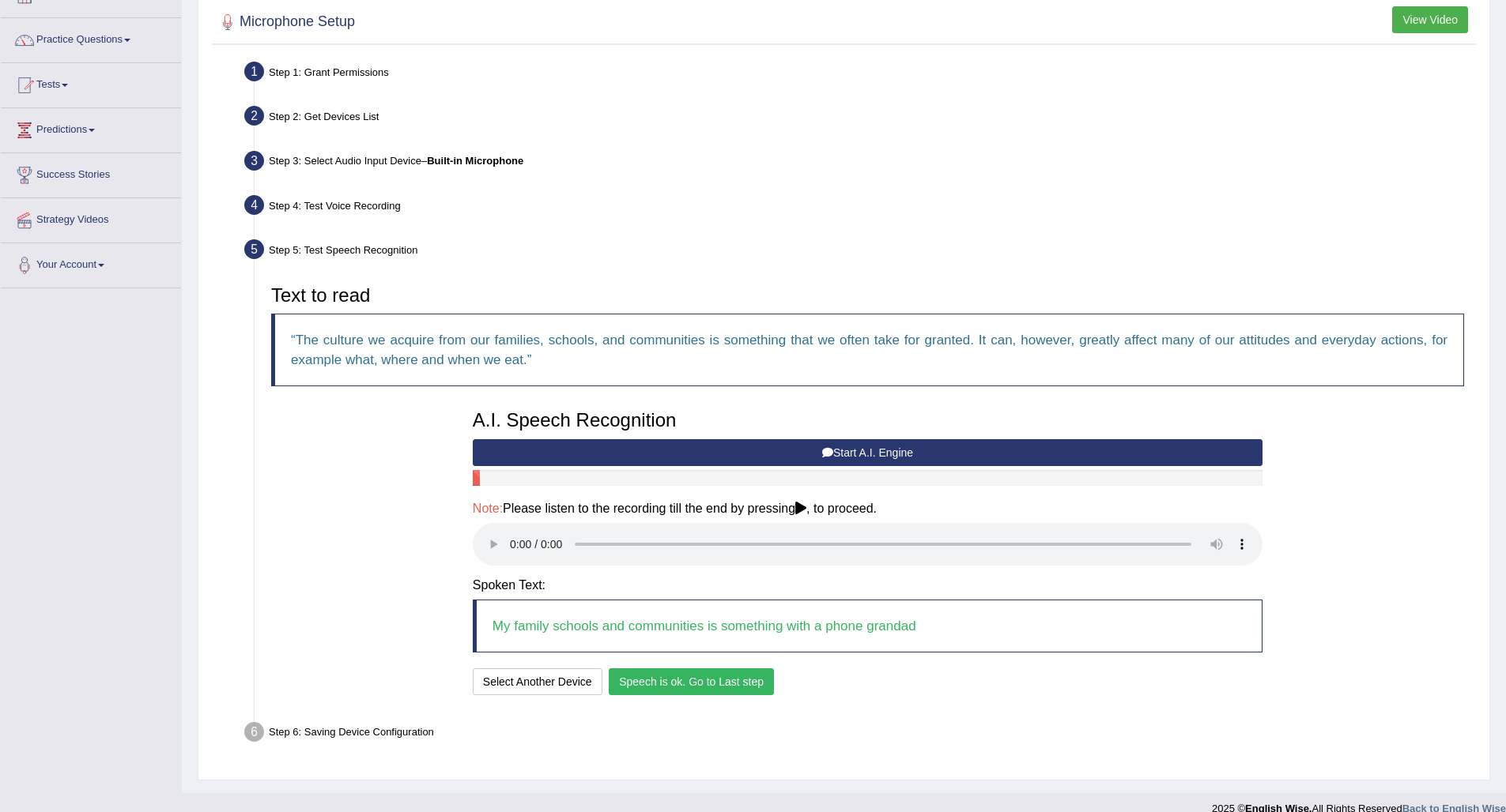
click at [685, 669] on button "Speech is ok. Go to Last step" at bounding box center [691, 682] width 166 height 27
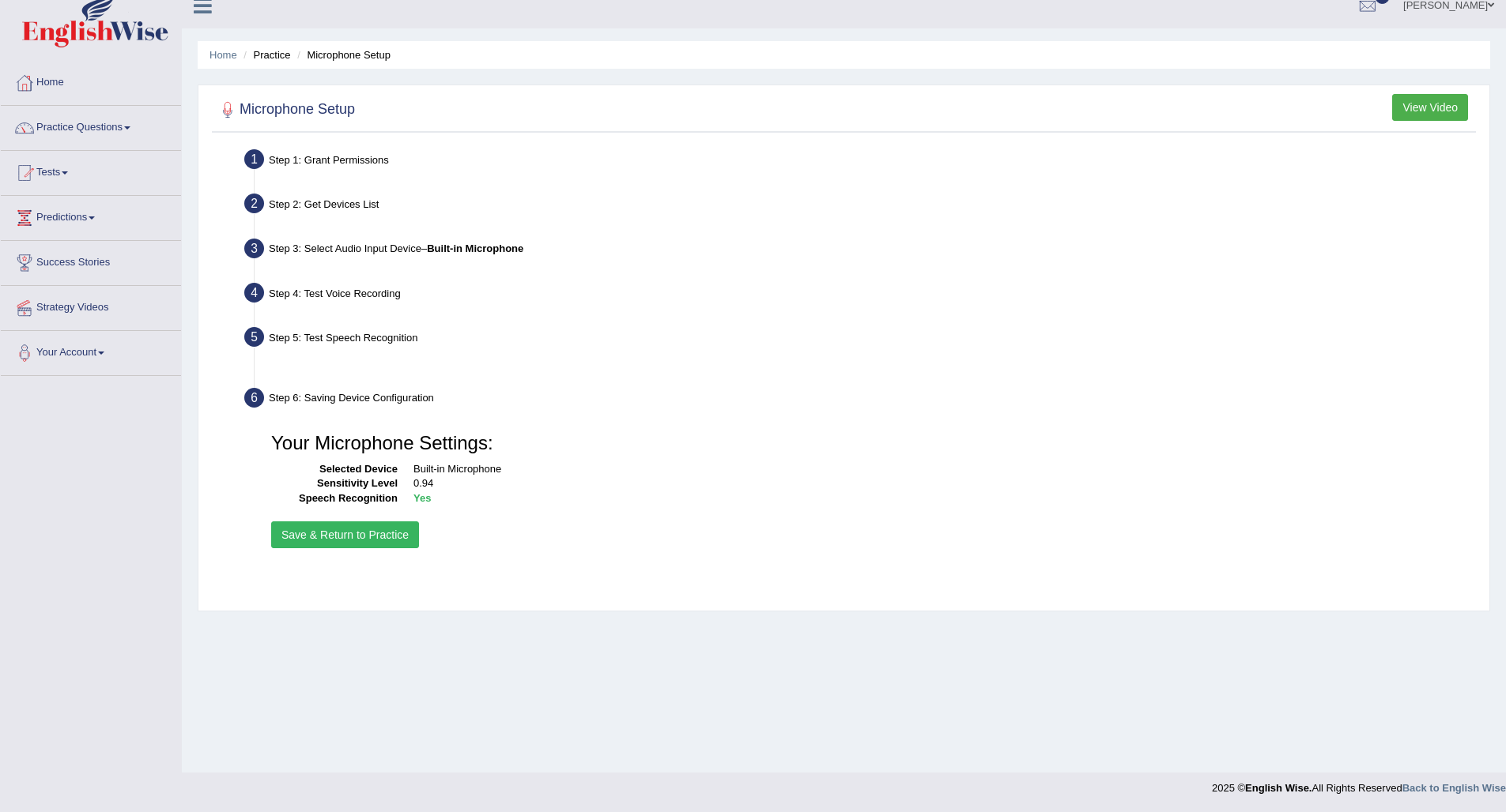
scroll to position [17, 0]
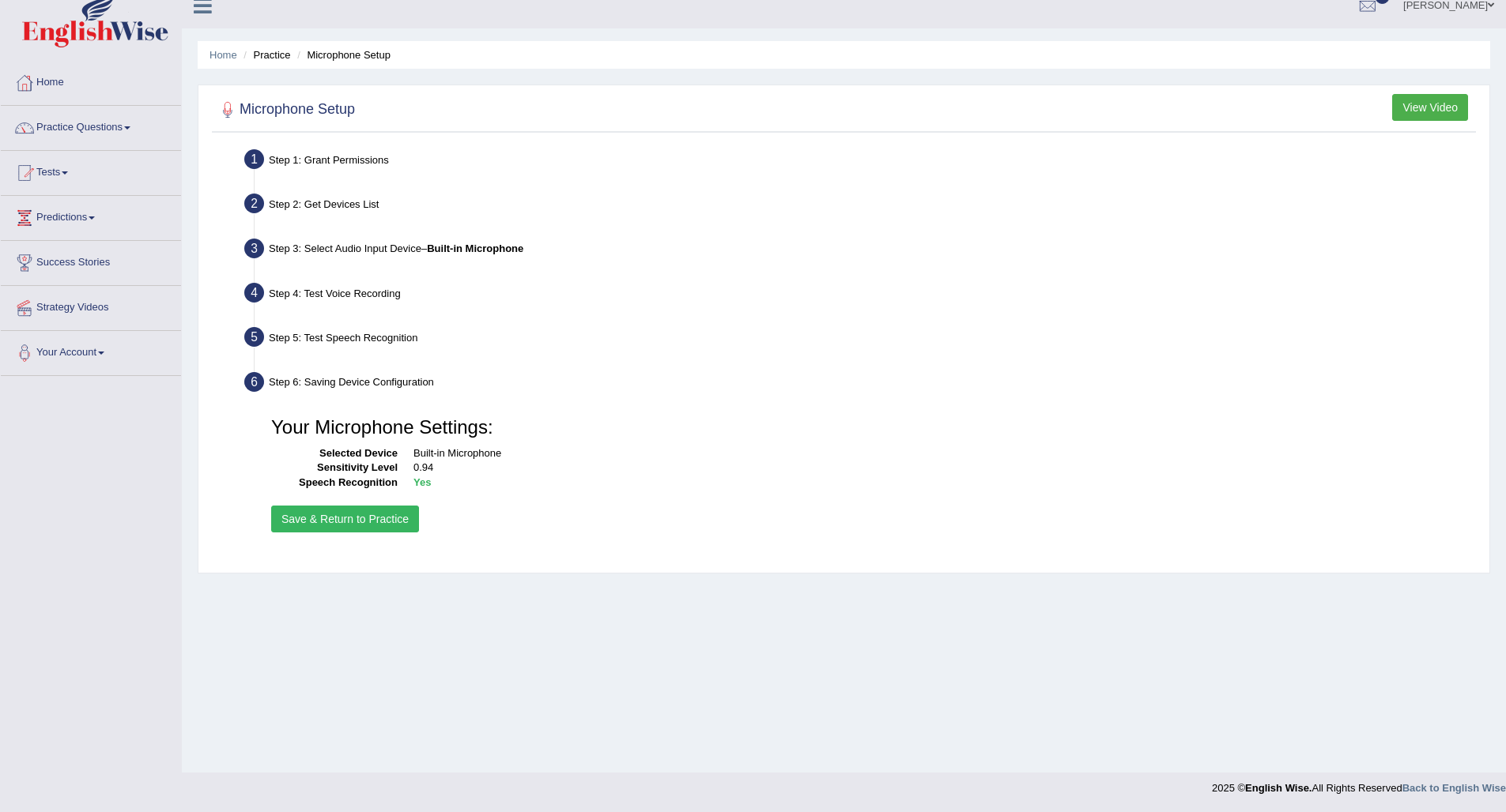
click at [375, 521] on button "Save & Return to Practice" at bounding box center [345, 519] width 148 height 27
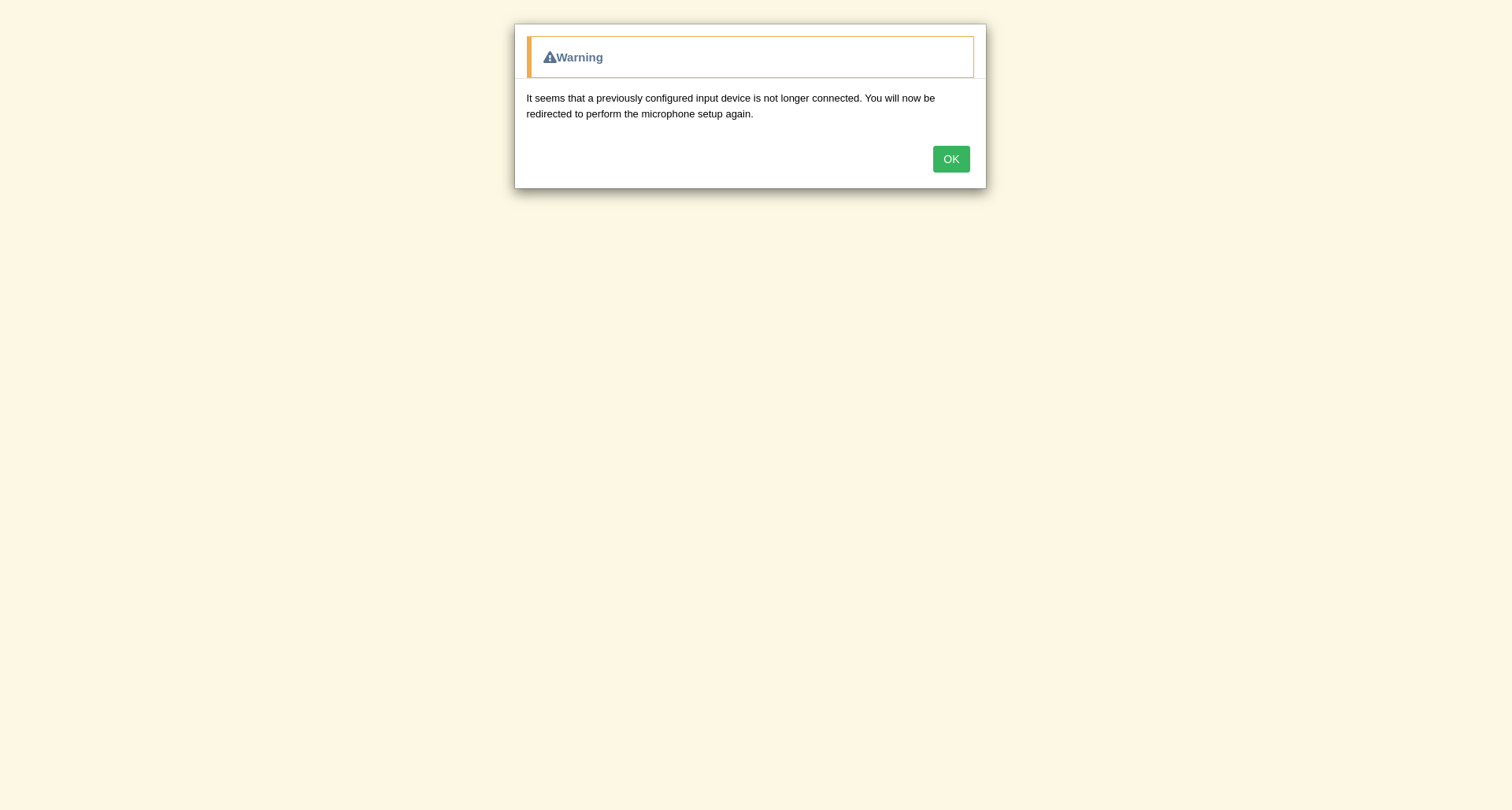
click at [957, 149] on button "OK" at bounding box center [952, 159] width 36 height 27
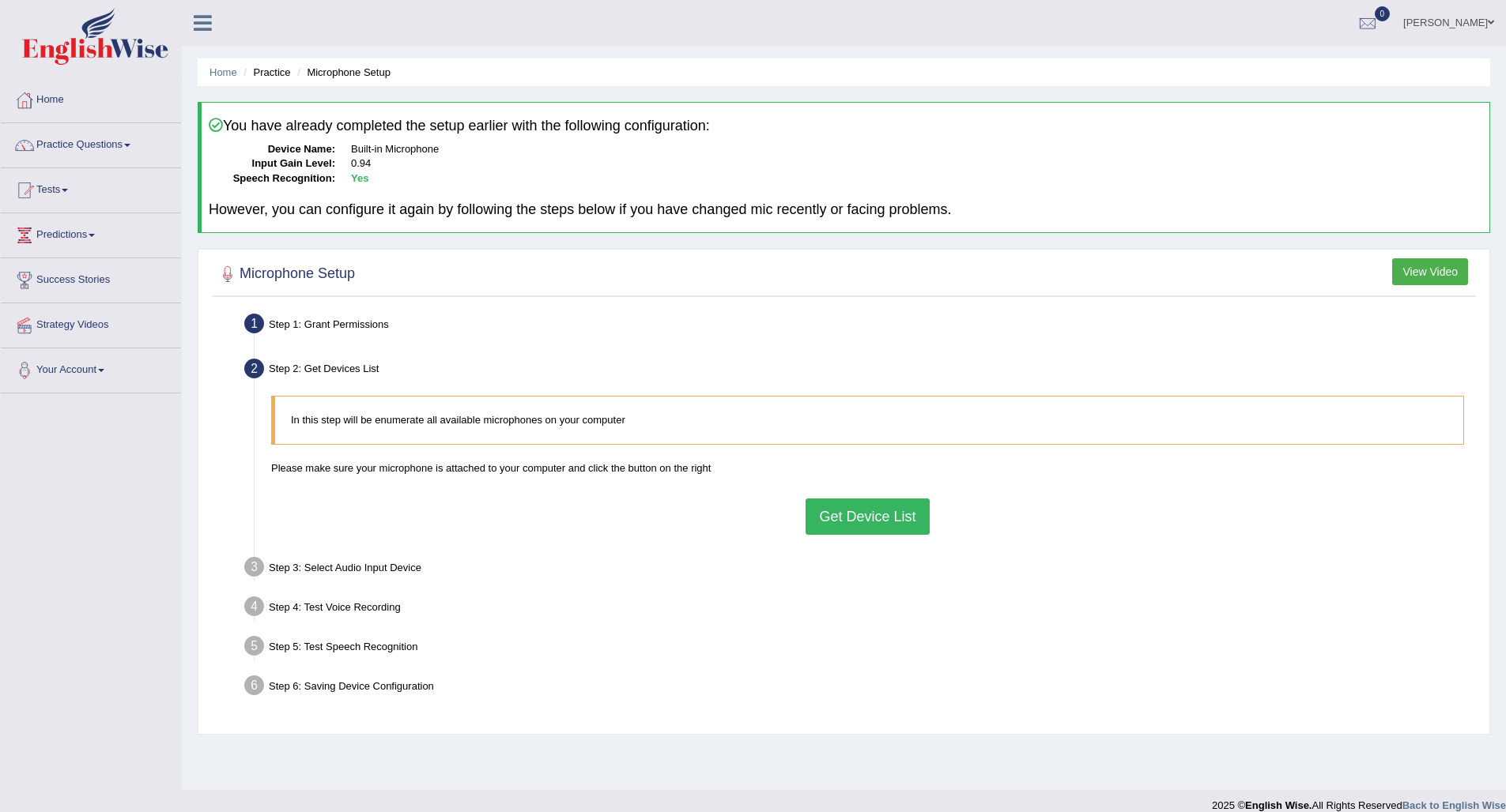
click at [838, 518] on button "Get Device List" at bounding box center [867, 516] width 123 height 36
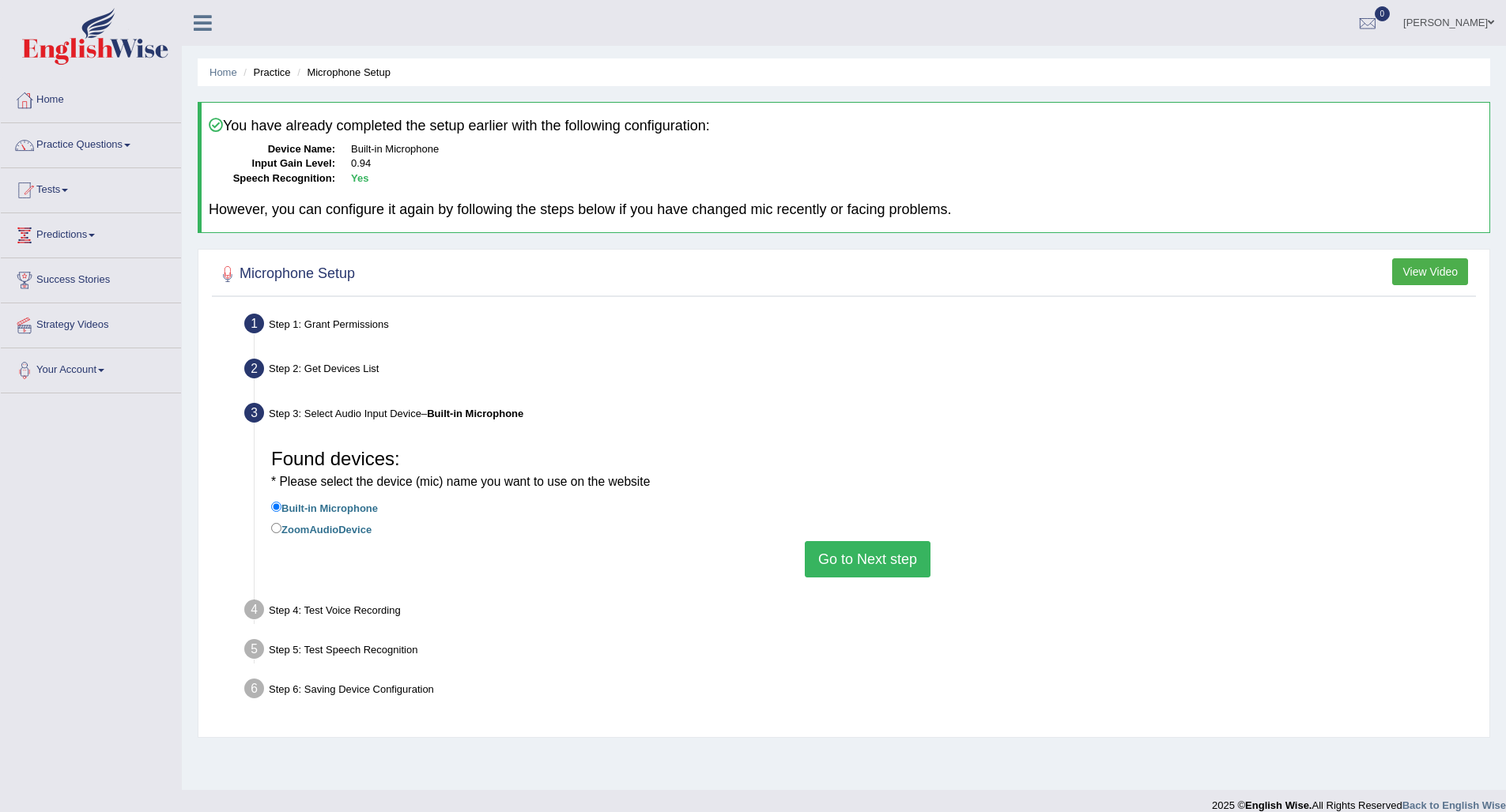
click at [854, 553] on button "Go to Next step" at bounding box center [867, 559] width 125 height 36
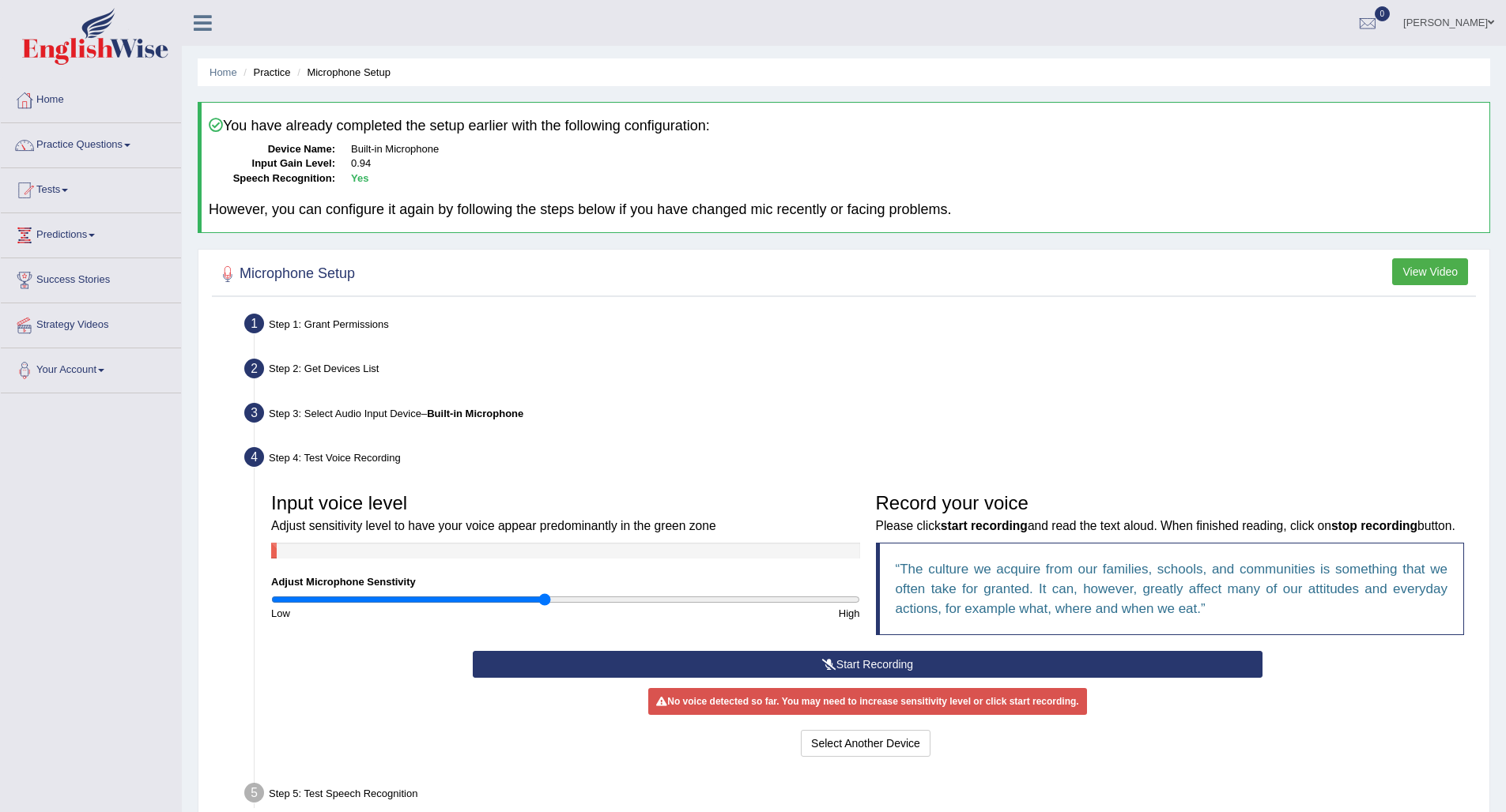
click at [870, 678] on button "Start Recording" at bounding box center [867, 664] width 789 height 27
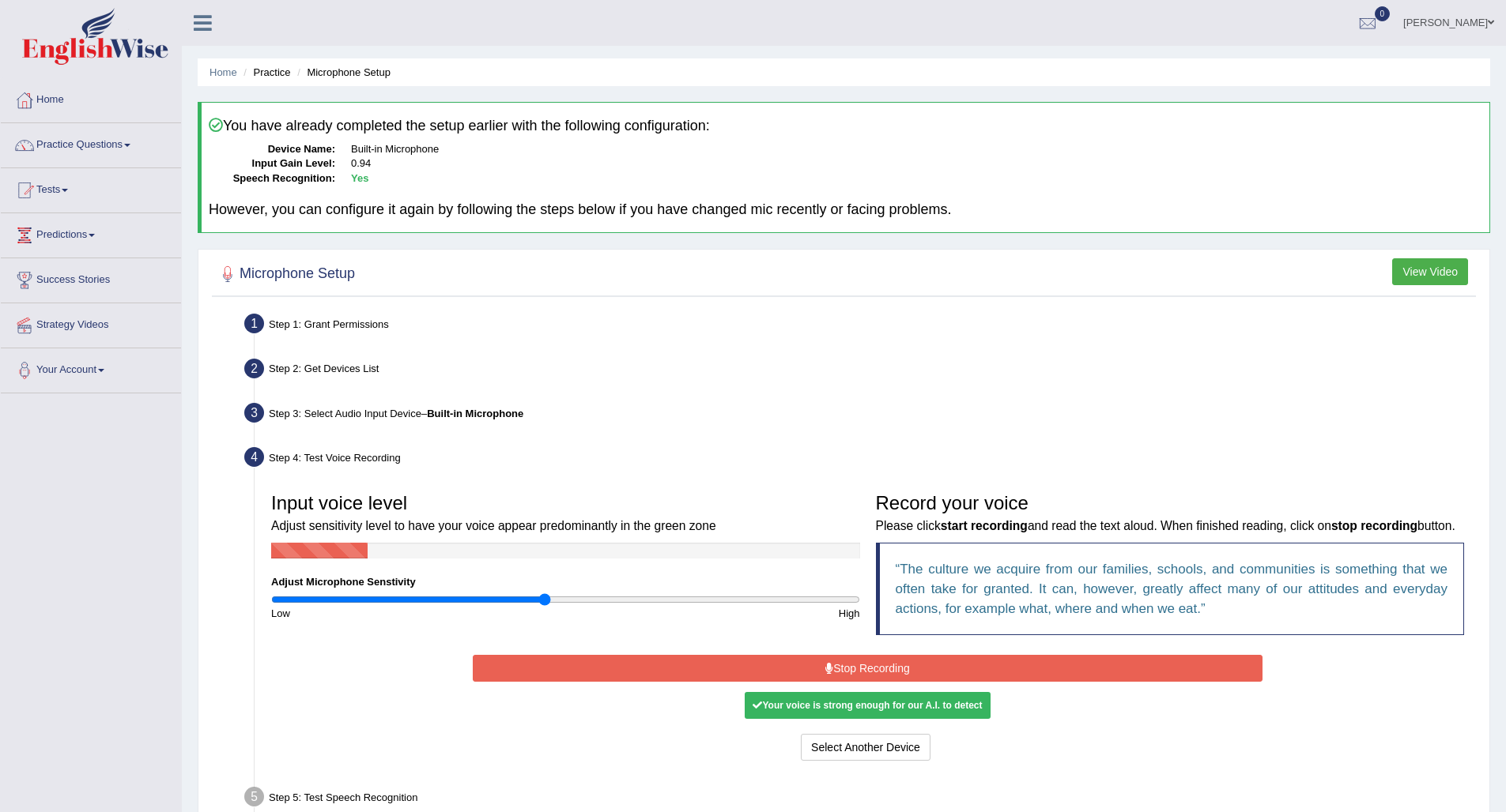
click at [871, 682] on button "Stop Recording" at bounding box center [867, 668] width 789 height 27
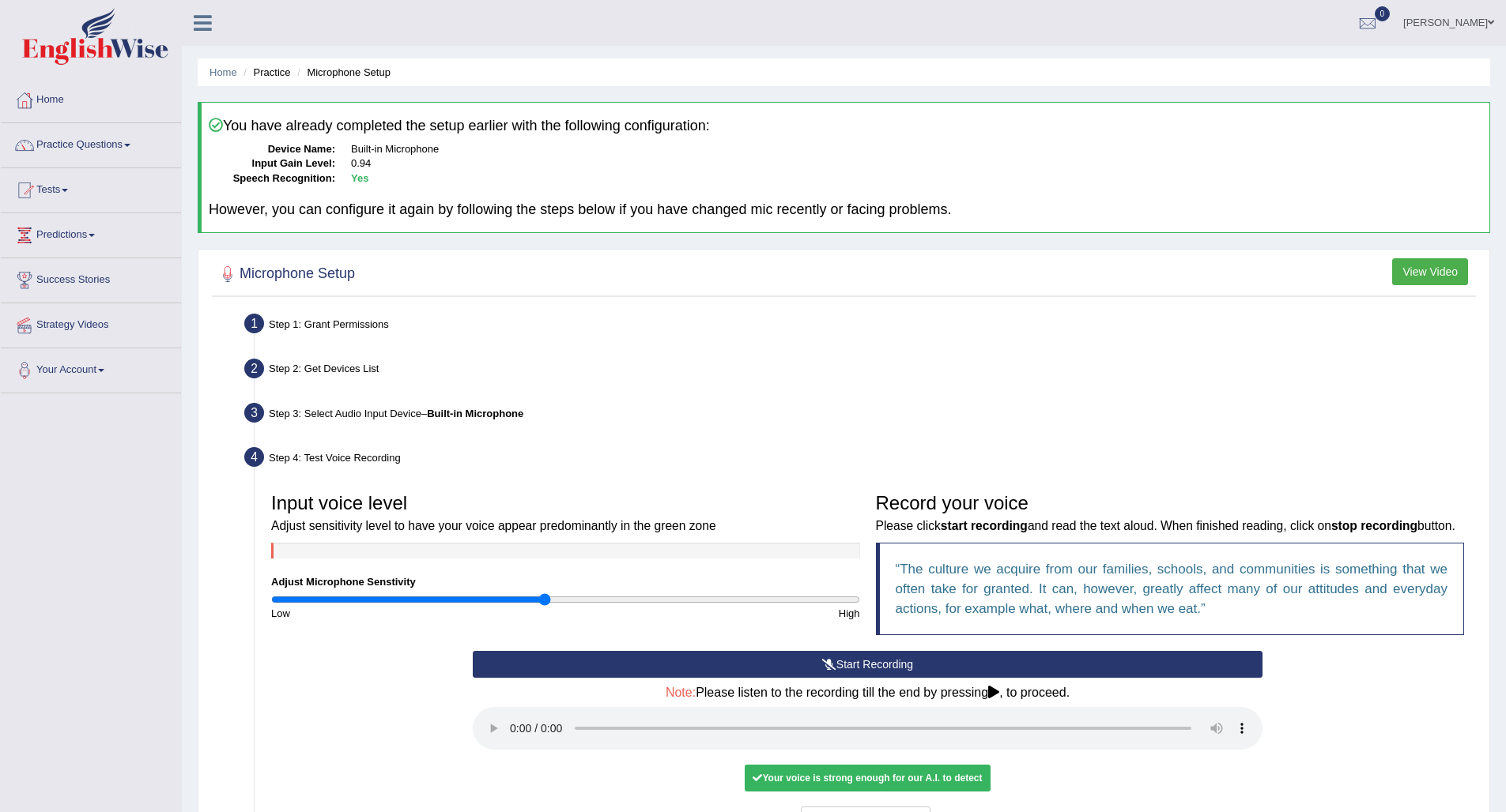
scroll to position [195, 0]
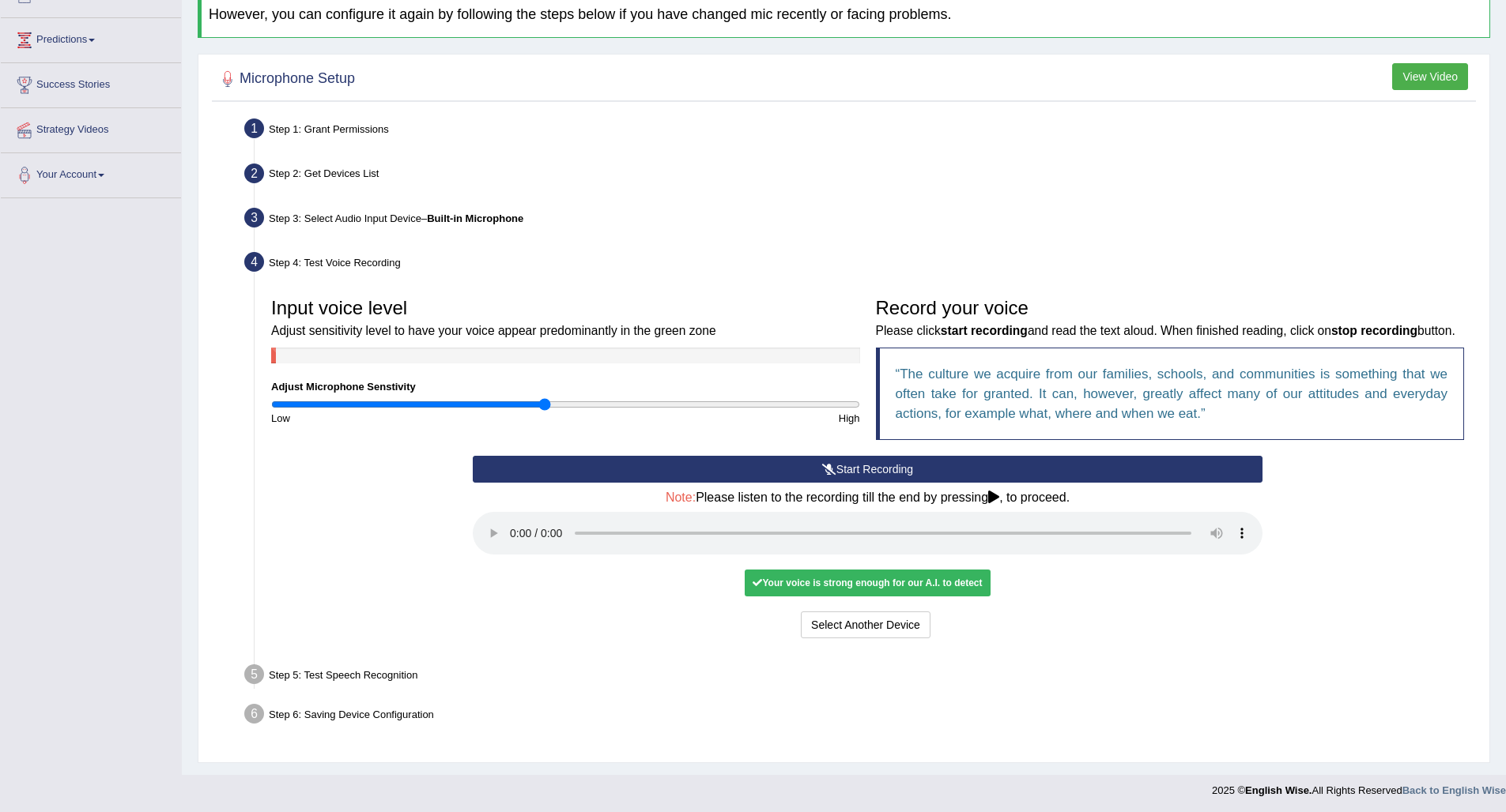
click at [511, 541] on audio at bounding box center [867, 533] width 789 height 43
click at [926, 628] on button "Voice is ok. Go to Next step" at bounding box center [933, 624] width 157 height 27
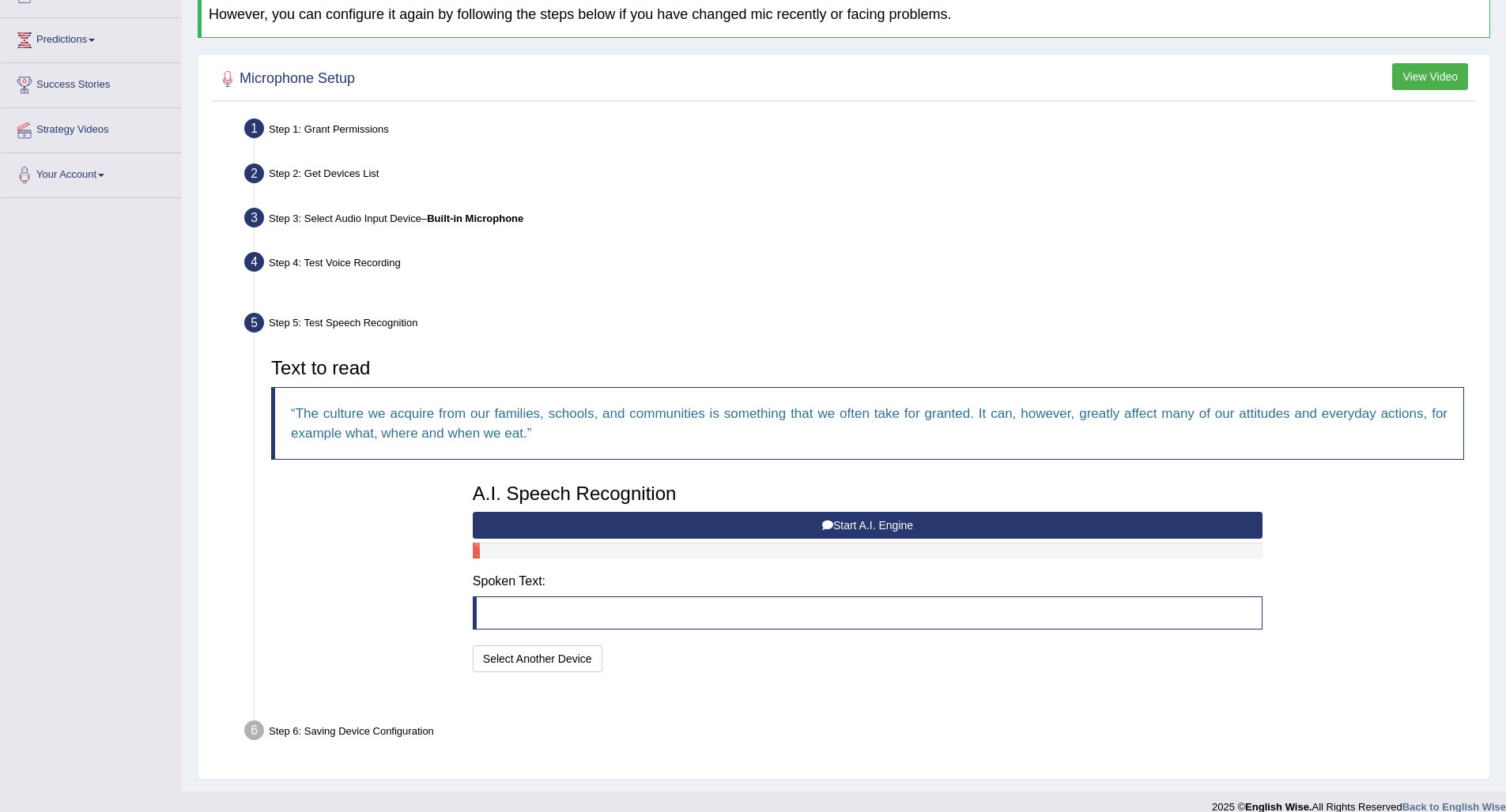
scroll to position [172, 0]
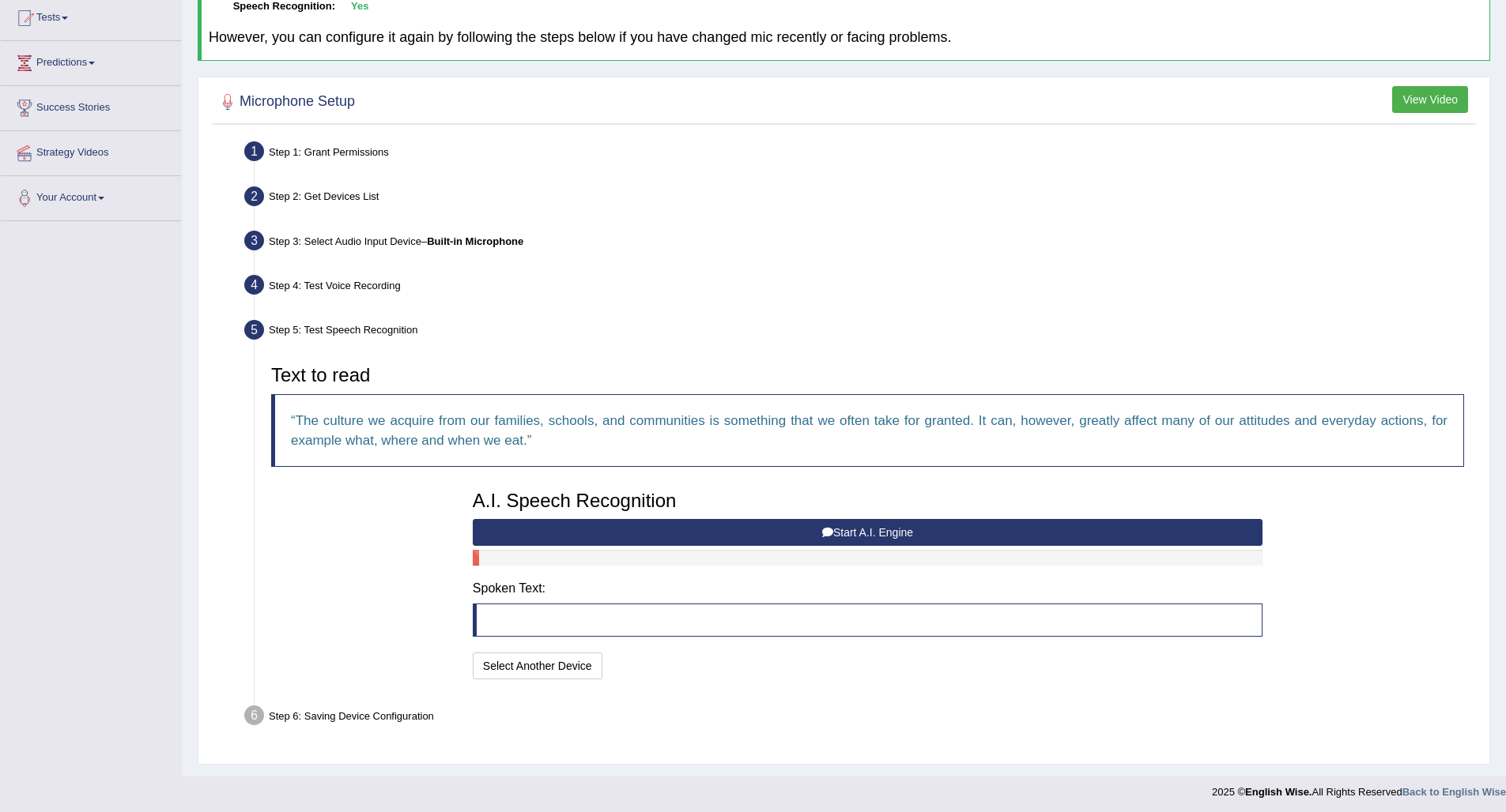
click at [727, 529] on button "Start A.I. Engine" at bounding box center [867, 532] width 789 height 27
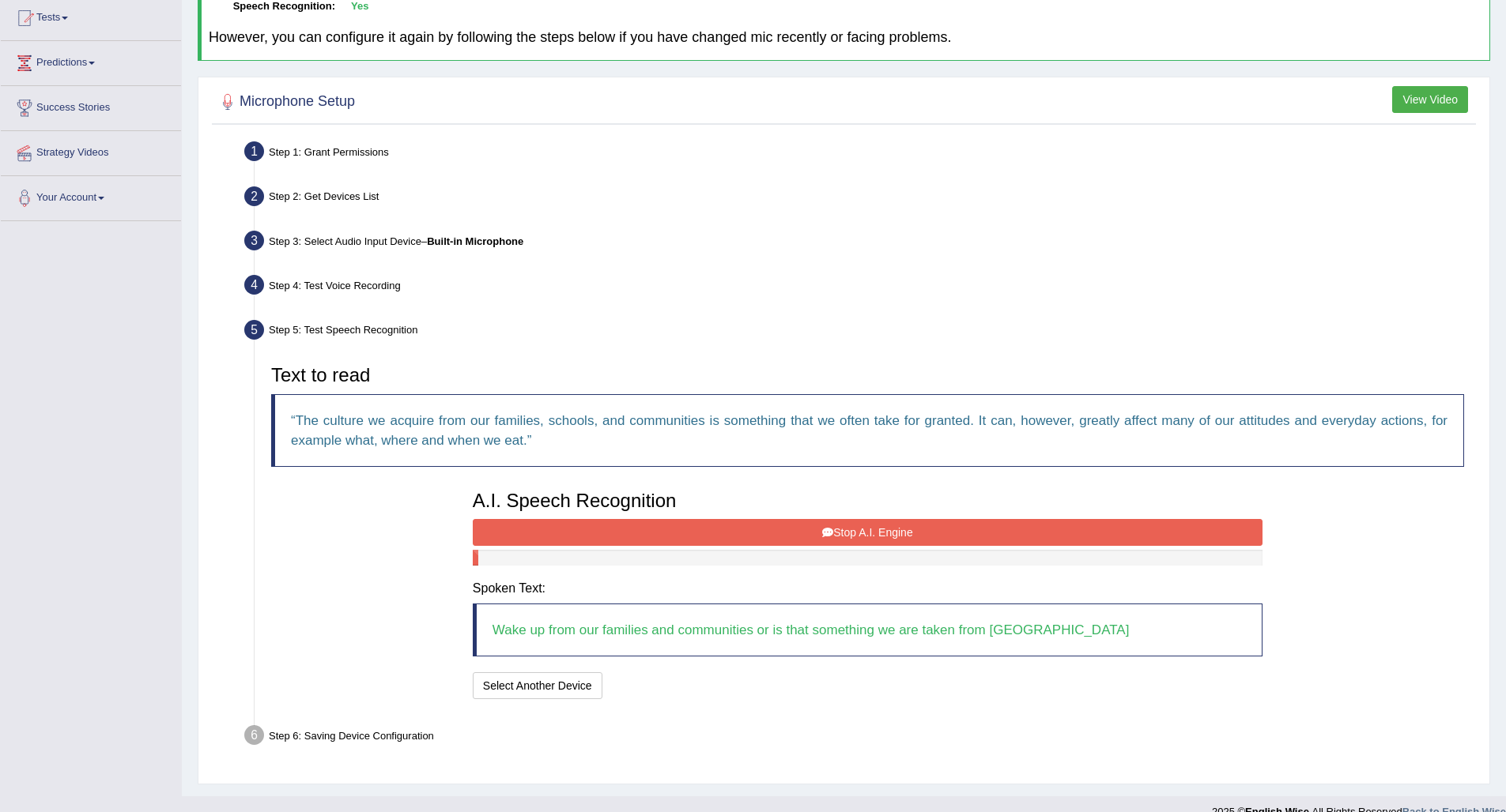
click at [778, 529] on button "Stop A.I. Engine" at bounding box center [867, 532] width 789 height 27
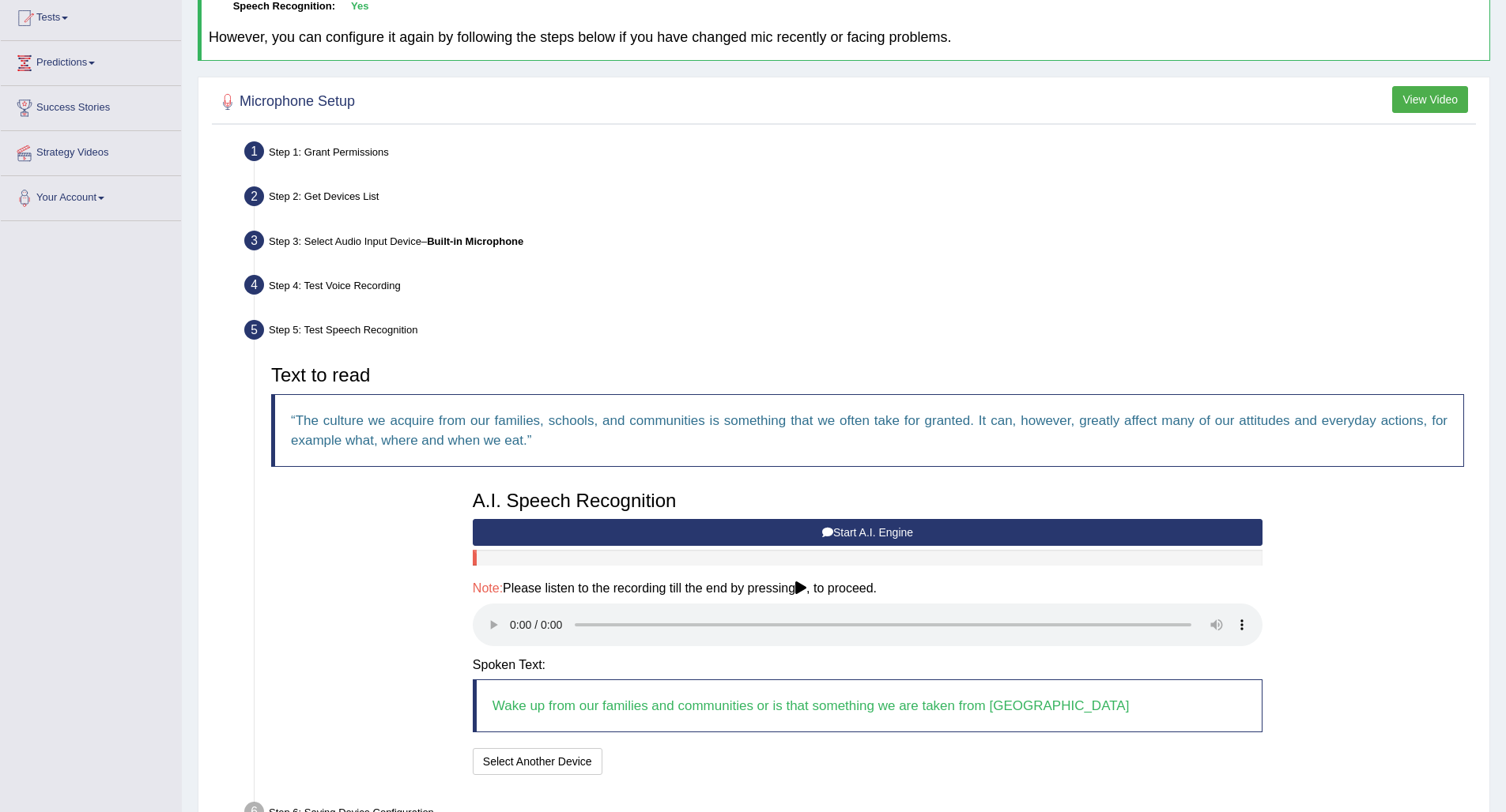
click at [515, 610] on audio at bounding box center [867, 625] width 789 height 43
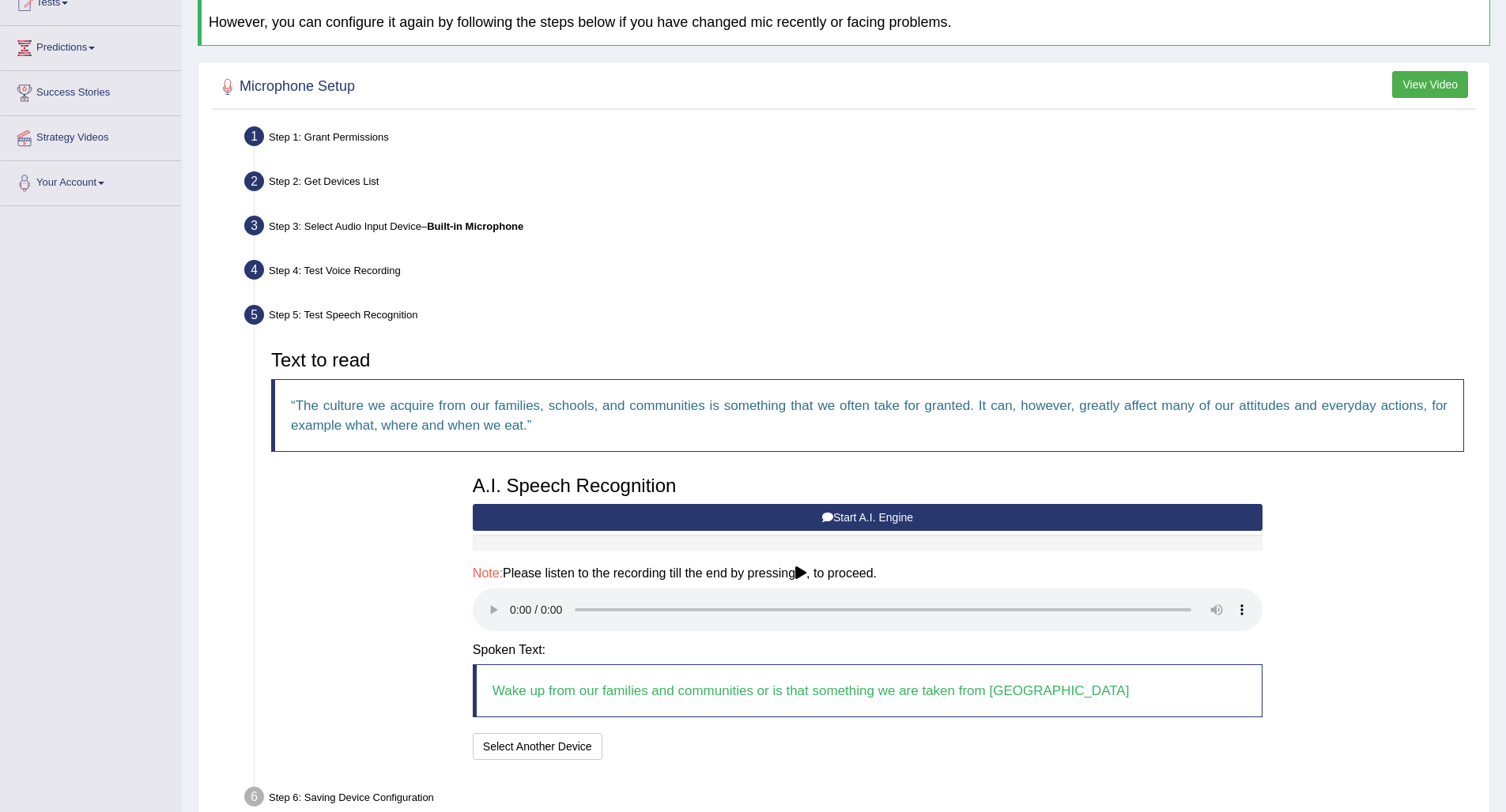
scroll to position [250, 0]
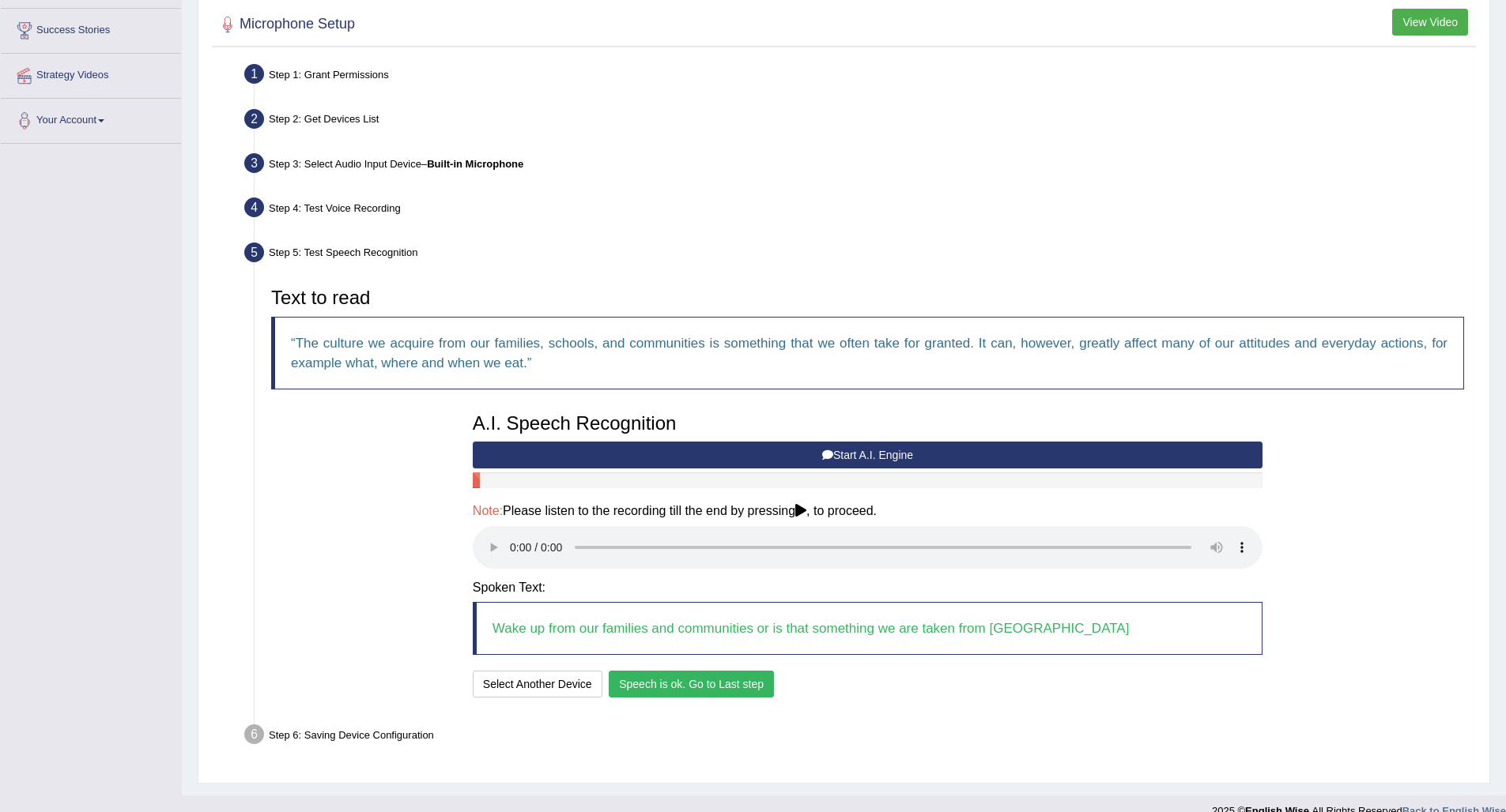
click at [666, 671] on button "Speech is ok. Go to Last step" at bounding box center [691, 684] width 166 height 27
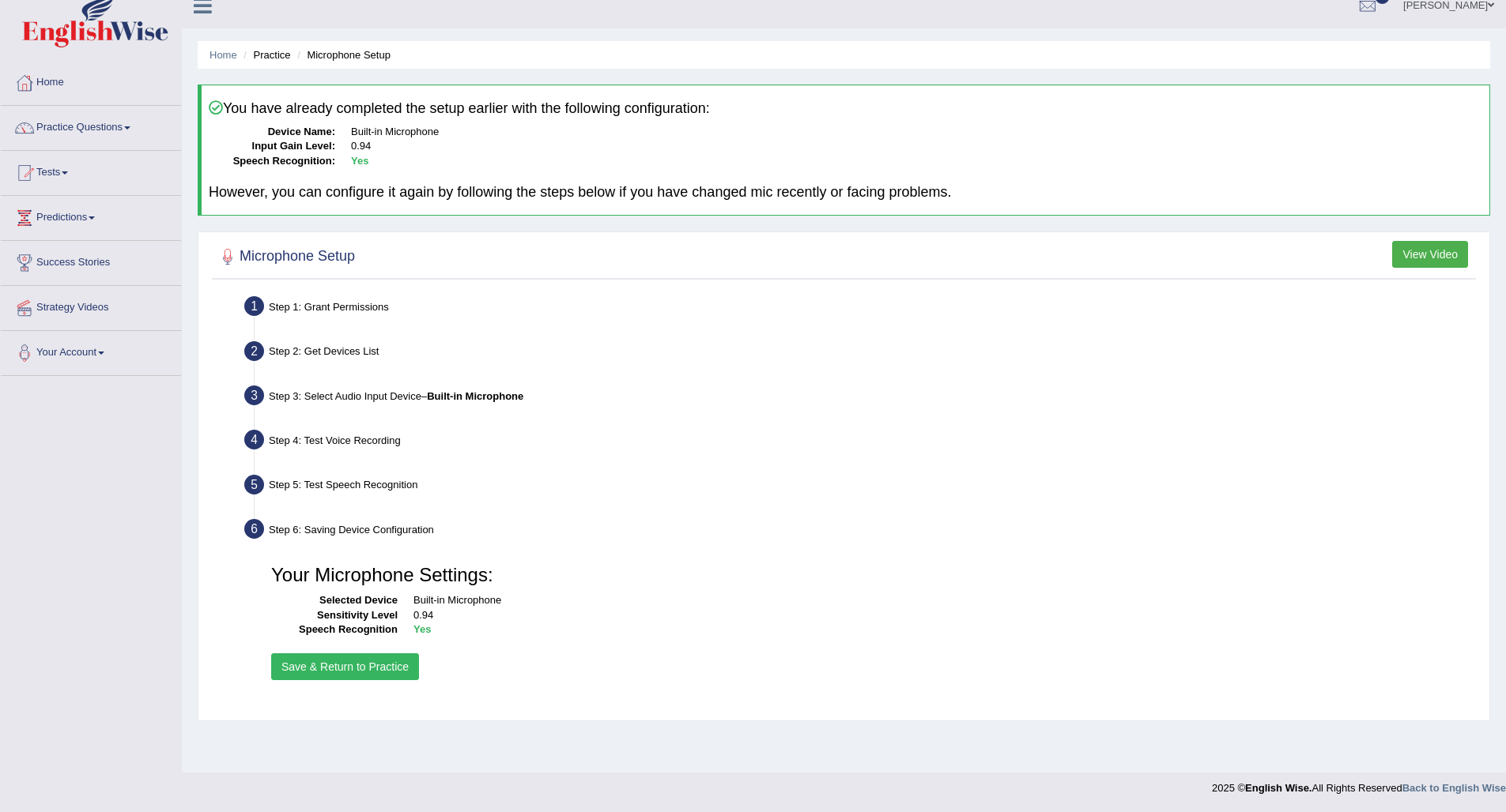
scroll to position [17, 0]
click at [369, 666] on button "Save & Return to Practice" at bounding box center [345, 666] width 148 height 27
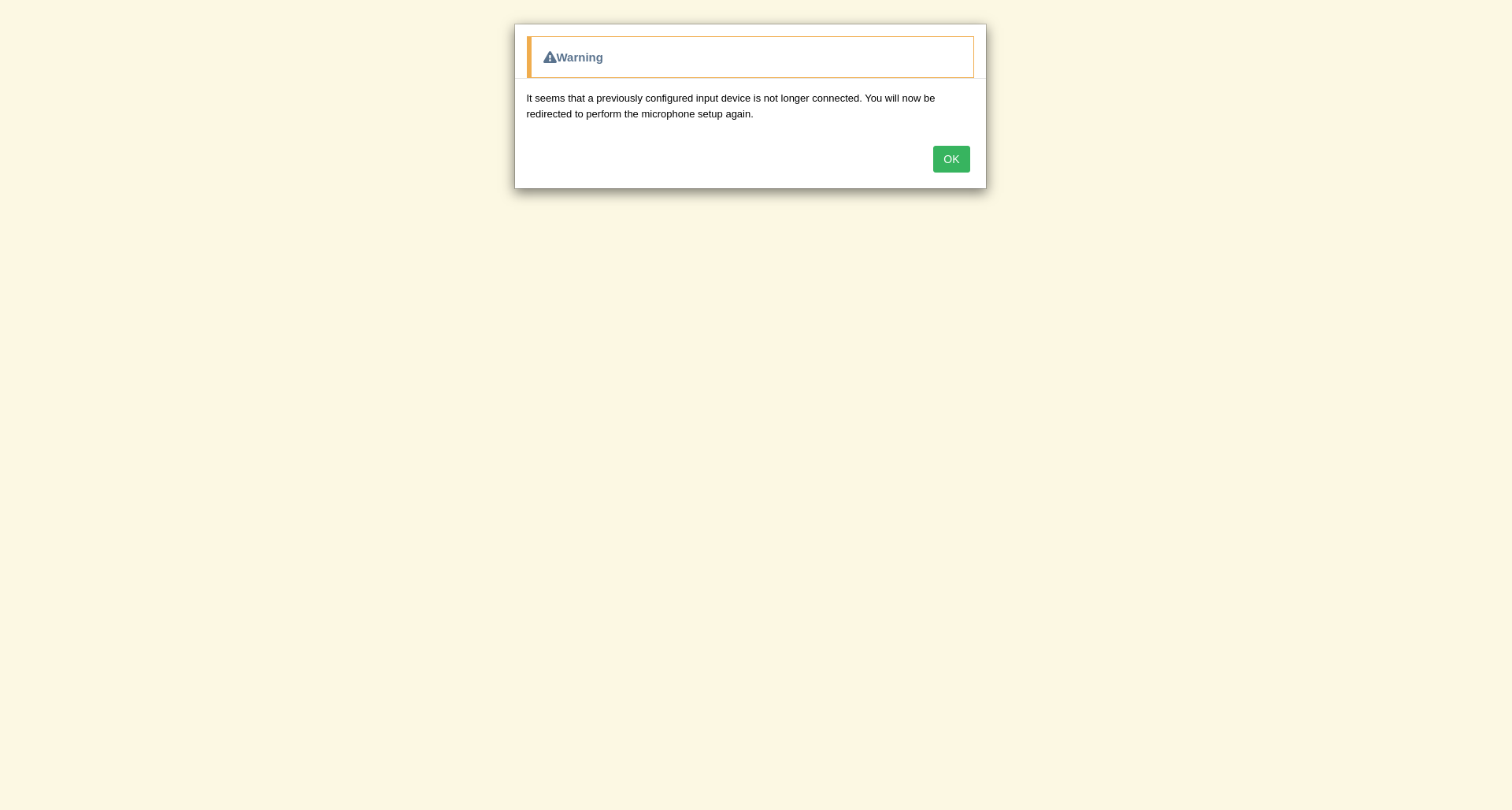
click at [953, 155] on button "OK" at bounding box center [952, 159] width 36 height 27
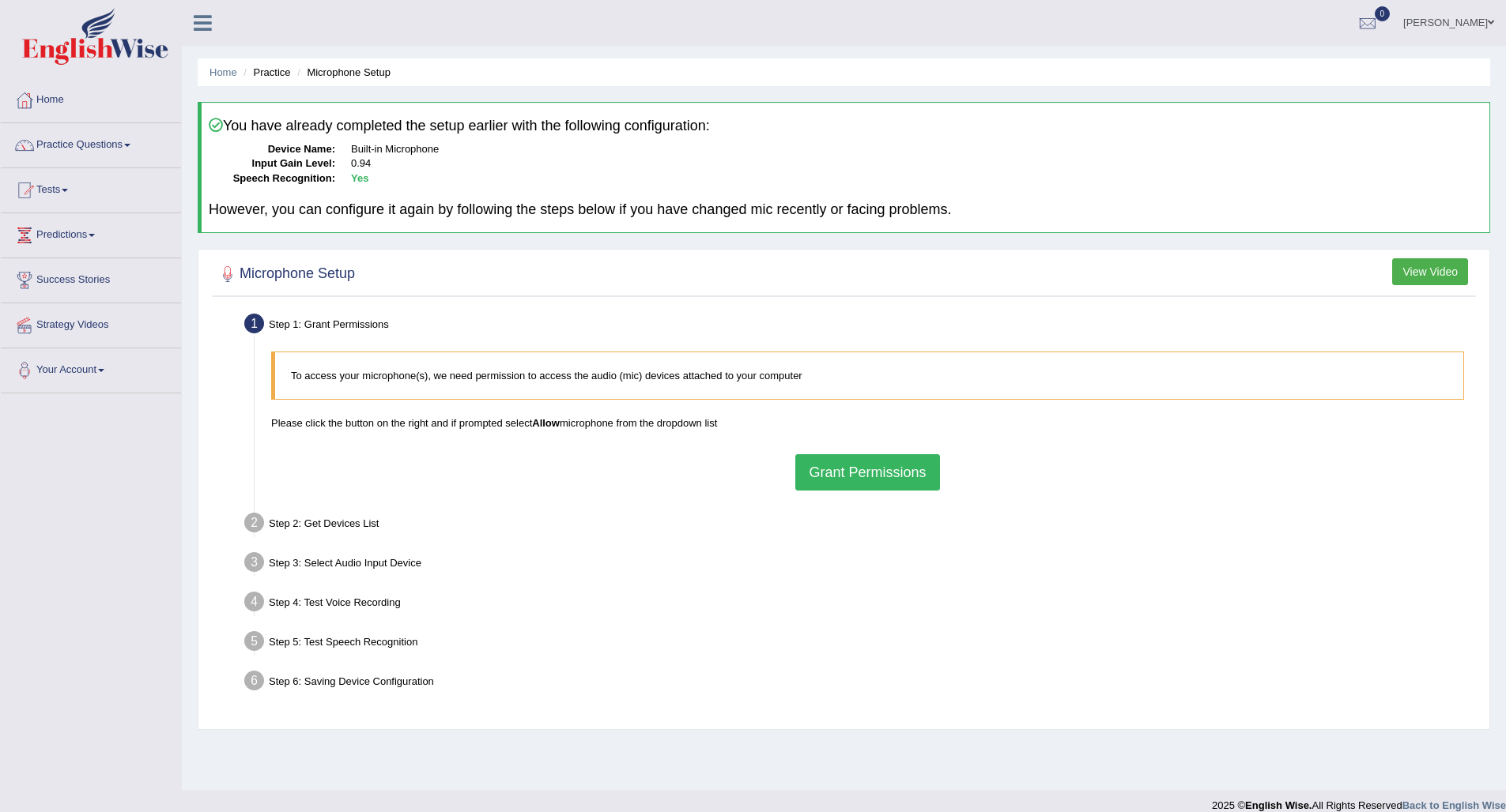
click at [988, 104] on div "You have already completed the setup earlier with the following configuration: …" at bounding box center [844, 167] width 1292 height 131
click at [47, 98] on link "Home" at bounding box center [91, 98] width 180 height 39
